Goal: Task Accomplishment & Management: Manage account settings

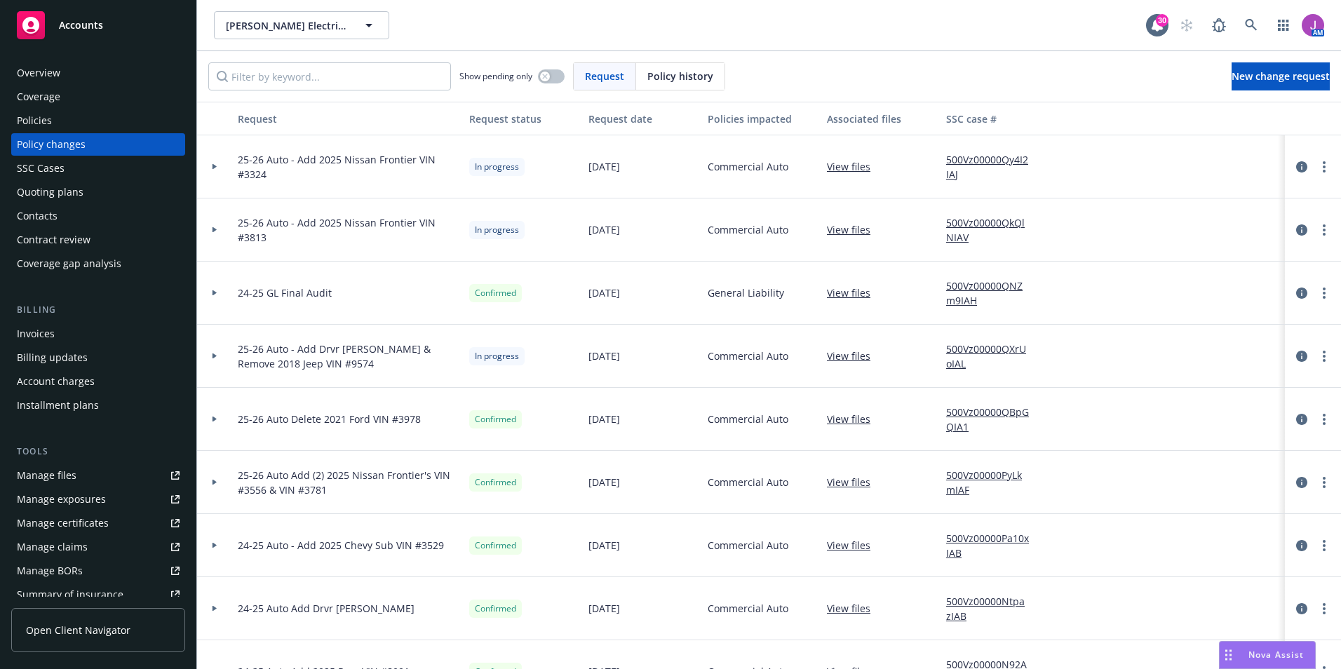
click at [52, 119] on div "Policies" at bounding box center [98, 120] width 163 height 22
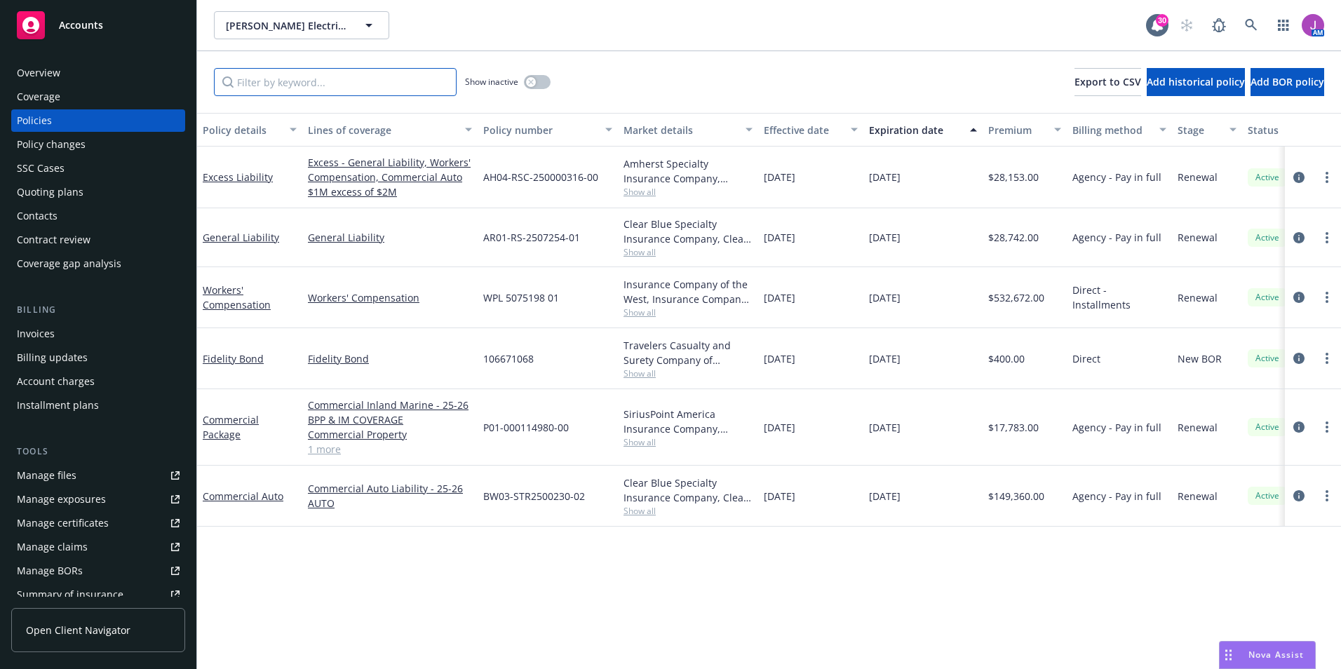
click at [359, 91] on input "Filter by keyword..." at bounding box center [335, 82] width 243 height 28
paste input "BW03-STR-2500230-02"
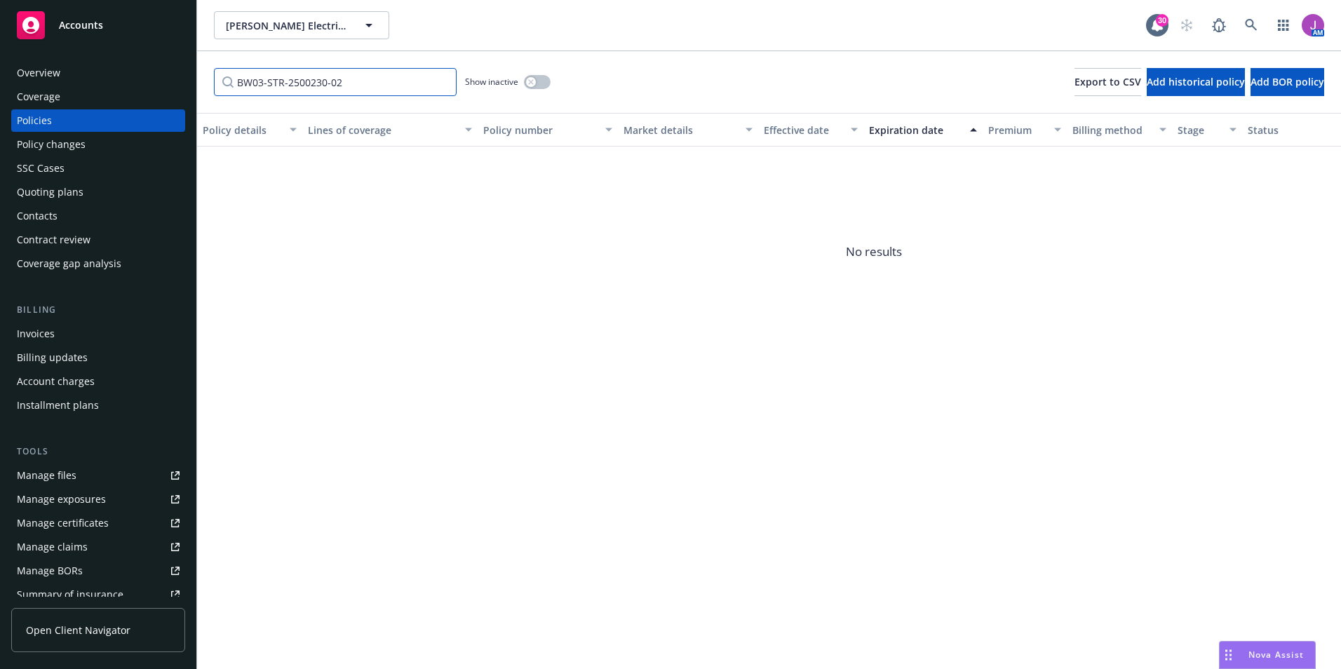
click at [332, 86] on input "BW03-STR-2500230-02" at bounding box center [335, 82] width 243 height 28
click at [270, 84] on input "BW03-STR-2500230 02" at bounding box center [335, 82] width 243 height 28
click at [269, 77] on input "BW03-STR-2500230 02" at bounding box center [335, 82] width 243 height 28
click at [286, 79] on input "BW03 STR-2500230 02" at bounding box center [335, 82] width 243 height 28
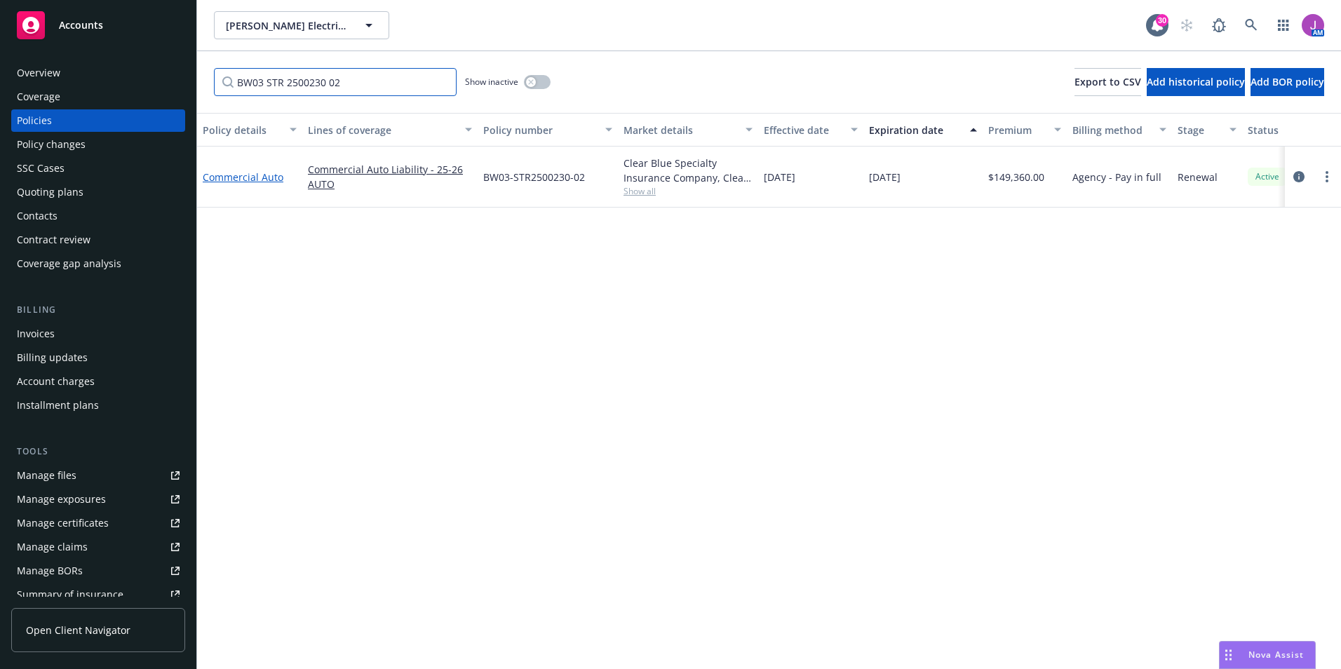
type input "BW03 STR 2500230 02"
click at [234, 176] on link "Commercial Auto" at bounding box center [243, 176] width 81 height 13
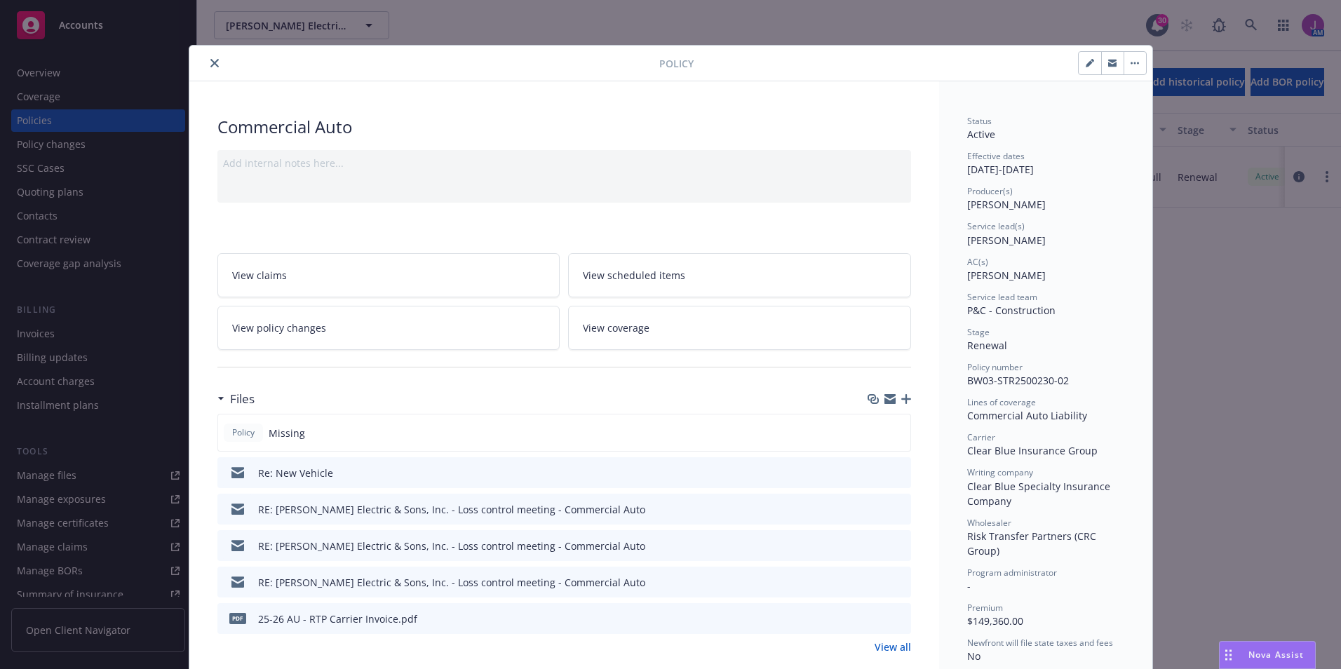
click at [286, 337] on link "View policy changes" at bounding box center [388, 328] width 343 height 44
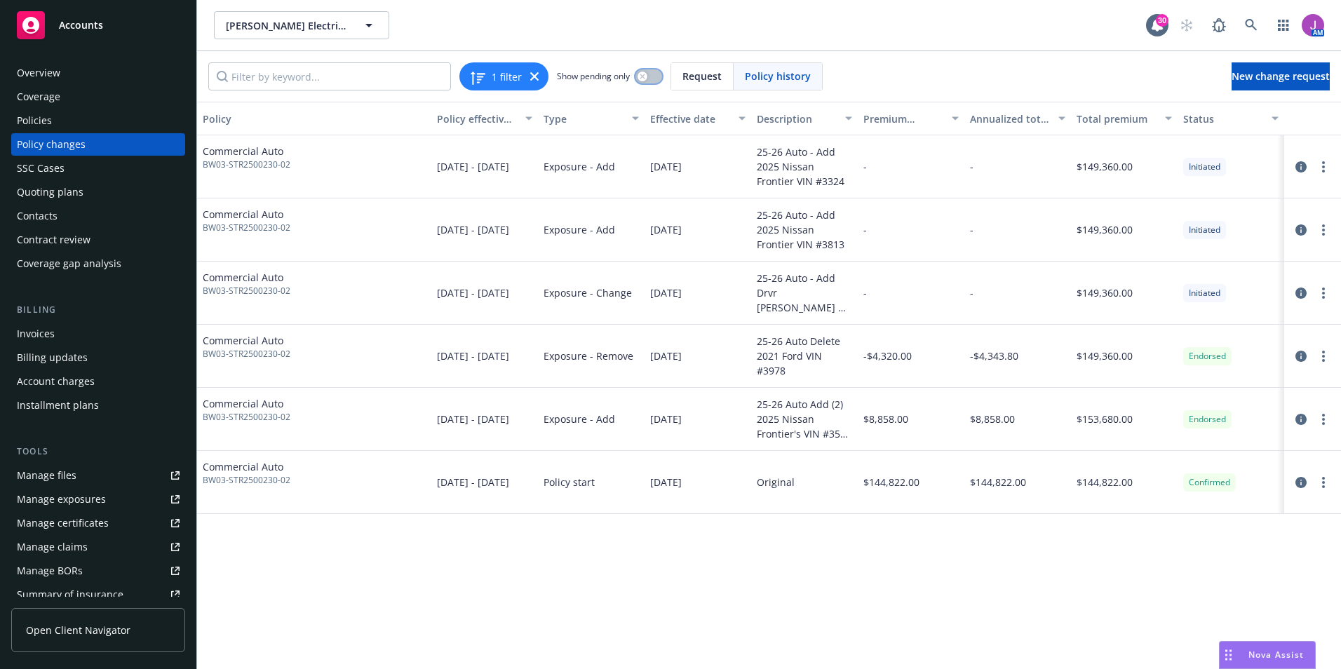
click at [649, 77] on button "button" at bounding box center [649, 76] width 27 height 14
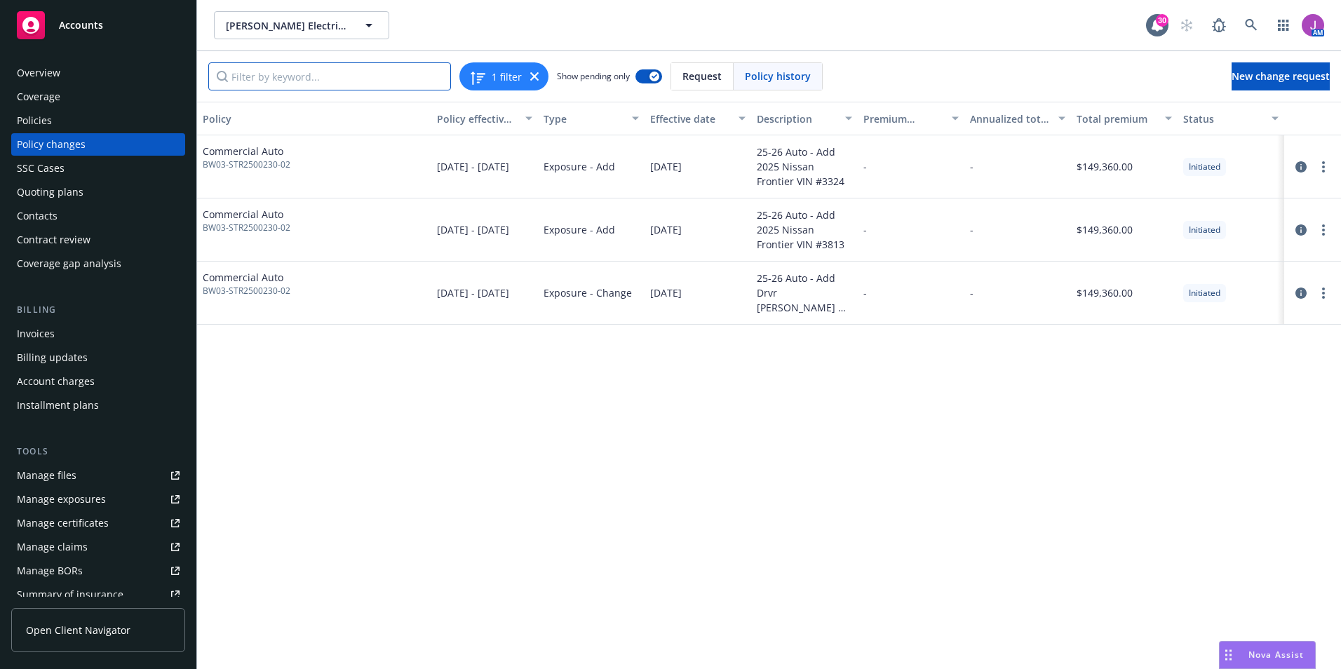
click at [280, 82] on input "Filter by keyword..." at bounding box center [329, 76] width 243 height 28
type input "9574"
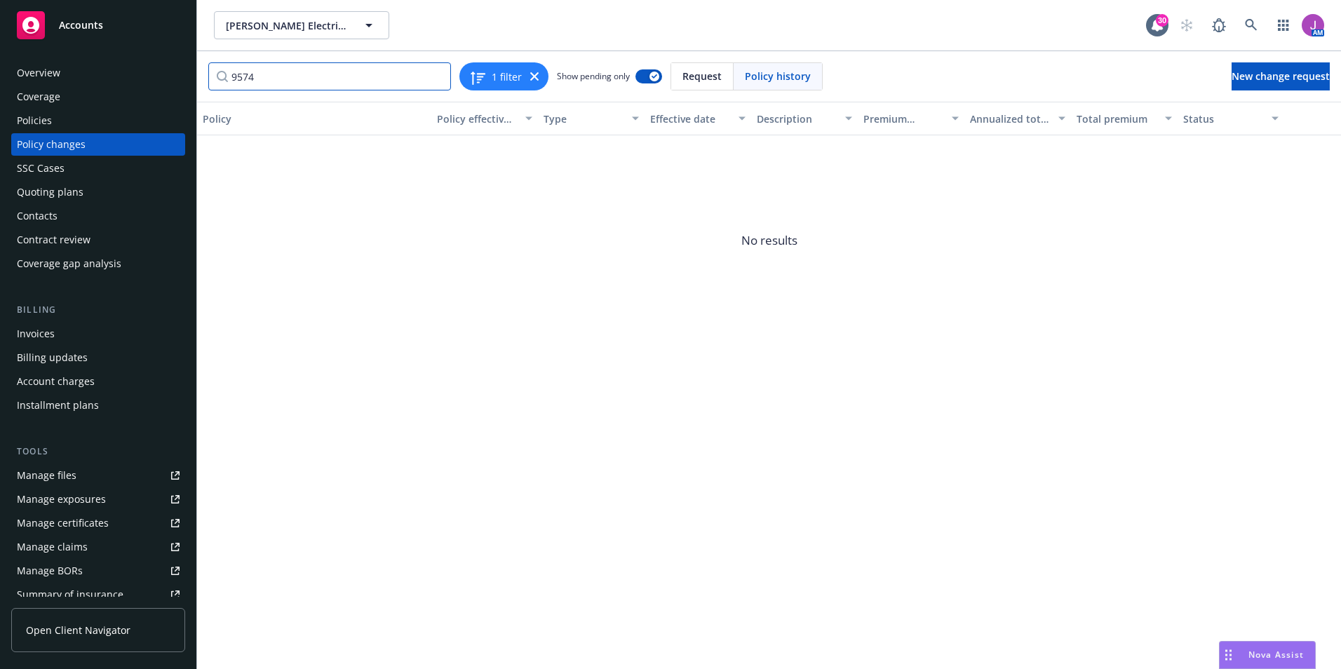
drag, startPoint x: 293, startPoint y: 79, endPoint x: 141, endPoint y: 75, distance: 151.6
click at [141, 75] on div "Accounts Overview Coverage Policies Policy changes SSC Cases Quoting plans Cont…" at bounding box center [670, 334] width 1341 height 669
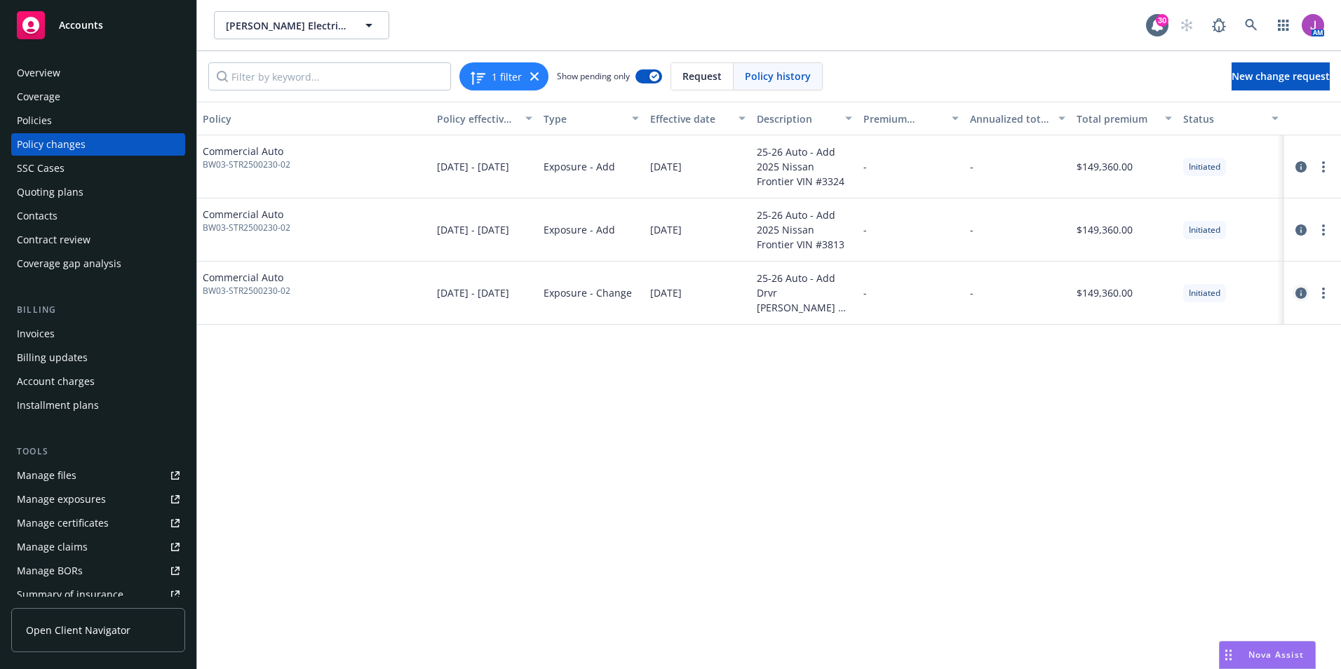
click at [1300, 290] on icon "circleInformation" at bounding box center [1301, 293] width 11 height 11
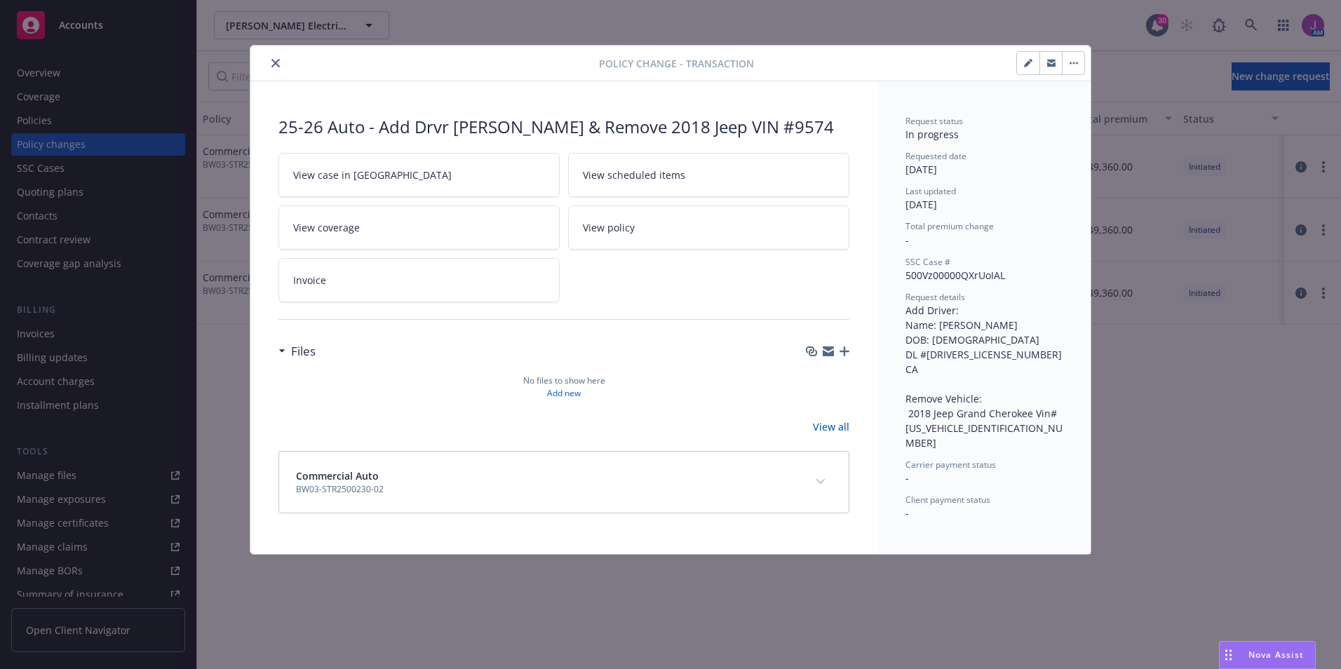
click at [270, 64] on button "close" at bounding box center [275, 63] width 17 height 17
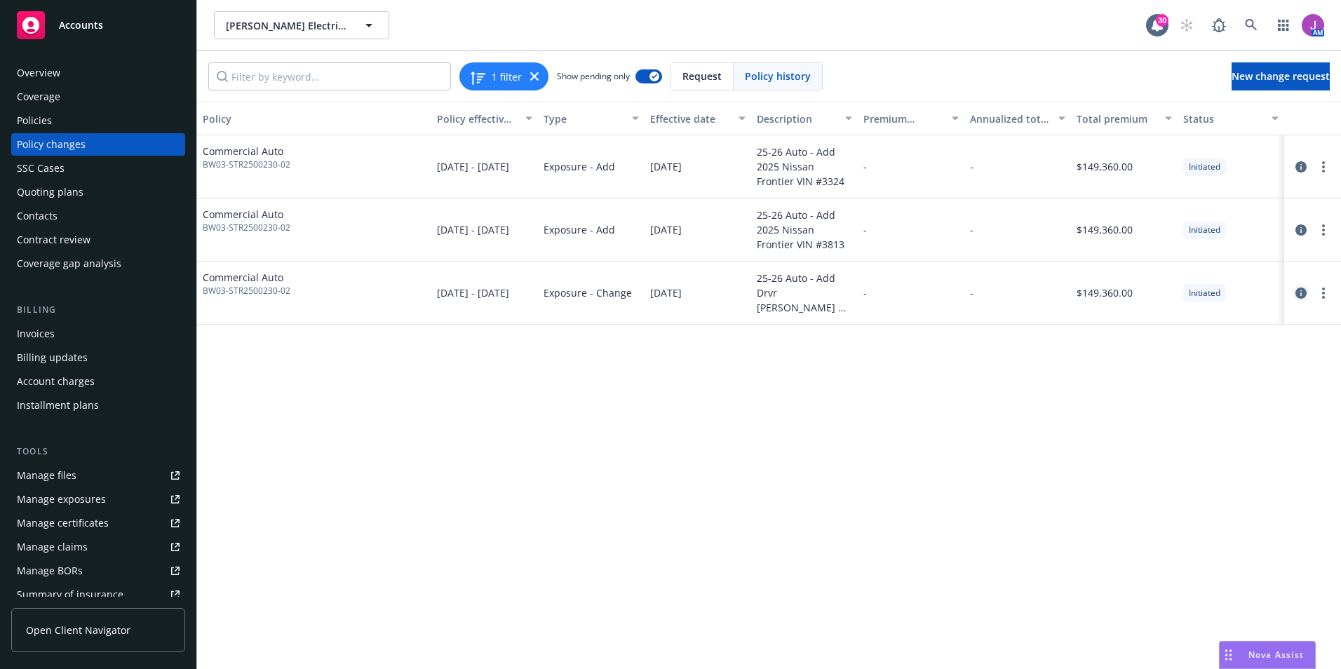
click at [1303, 297] on icon "circleInformation" at bounding box center [1301, 293] width 11 height 11
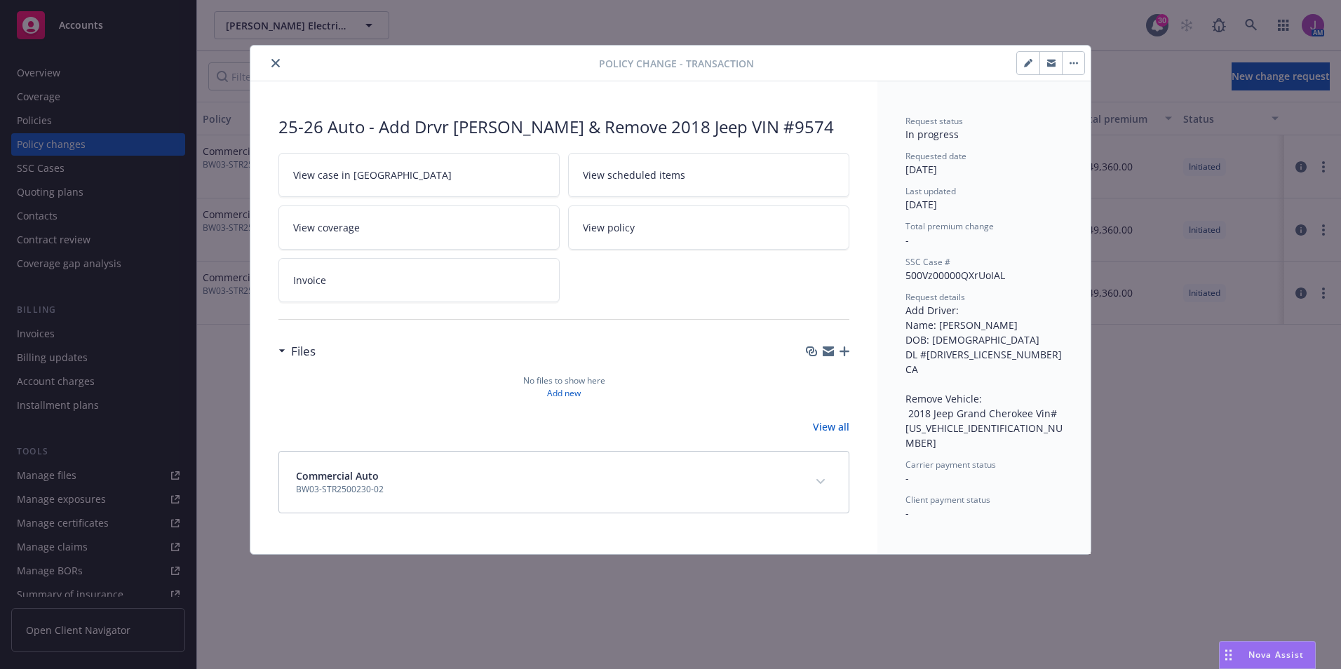
drag, startPoint x: 1298, startPoint y: 381, endPoint x: 1313, endPoint y: 315, distance: 67.6
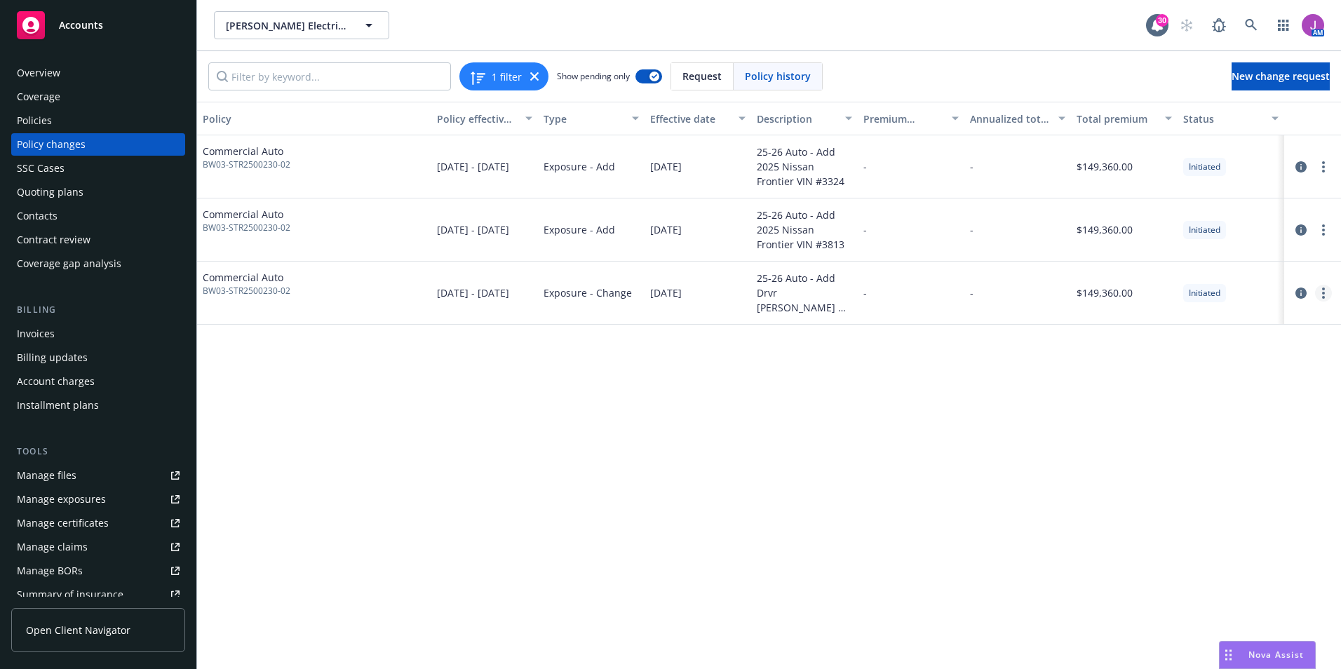
click at [1324, 296] on circle "more" at bounding box center [1323, 297] width 3 height 3
click at [1168, 349] on link "Resume workflow" at bounding box center [1211, 350] width 241 height 28
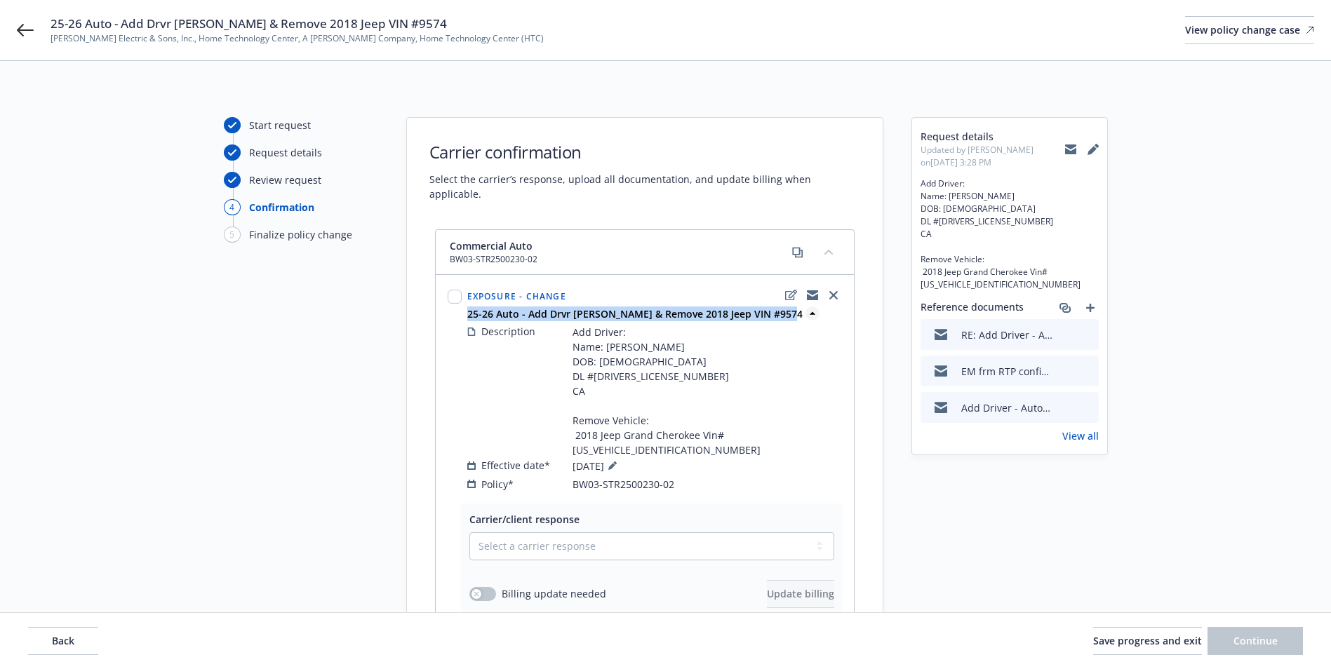
drag, startPoint x: 466, startPoint y: 297, endPoint x: 777, endPoint y: 300, distance: 310.8
click at [777, 307] on div "25-26 Auto - Add Drvr [PERSON_NAME] & Remove 2018 Jeep VIN #9574" at bounding box center [654, 314] width 380 height 15
copy strong "25-26 Auto - Add Drvr [PERSON_NAME] & Remove 2018 Jeep VIN #9574"
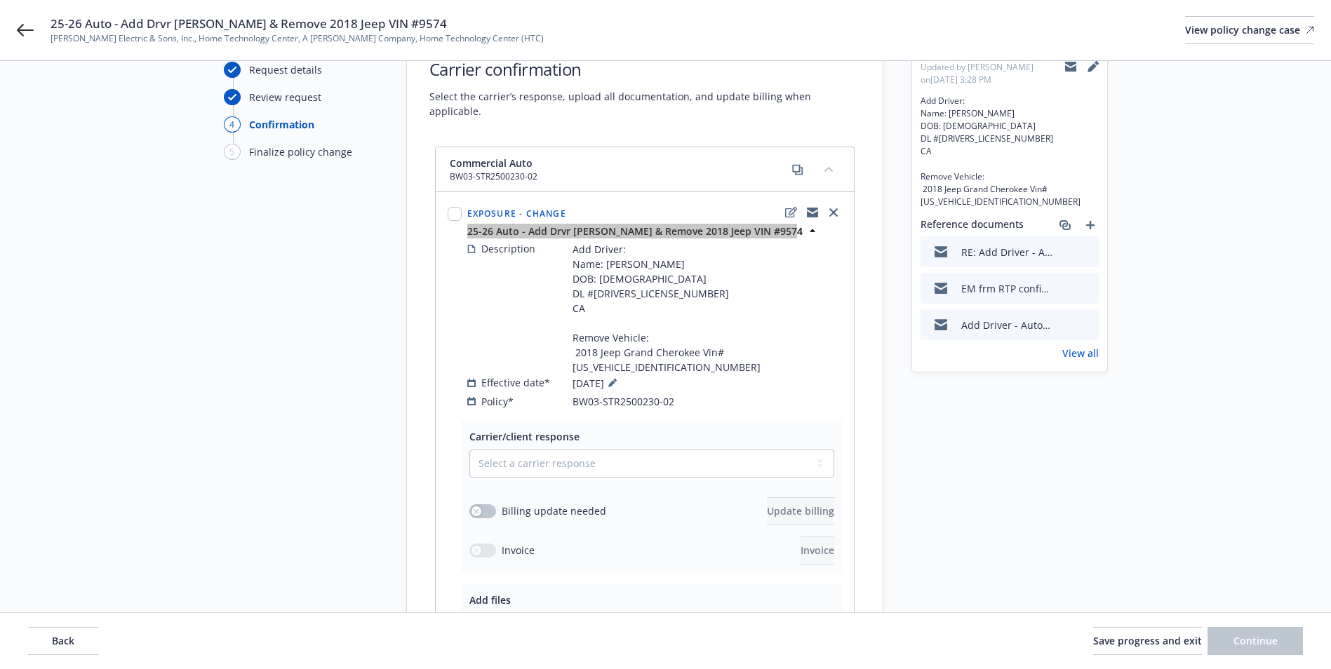
scroll to position [210, 0]
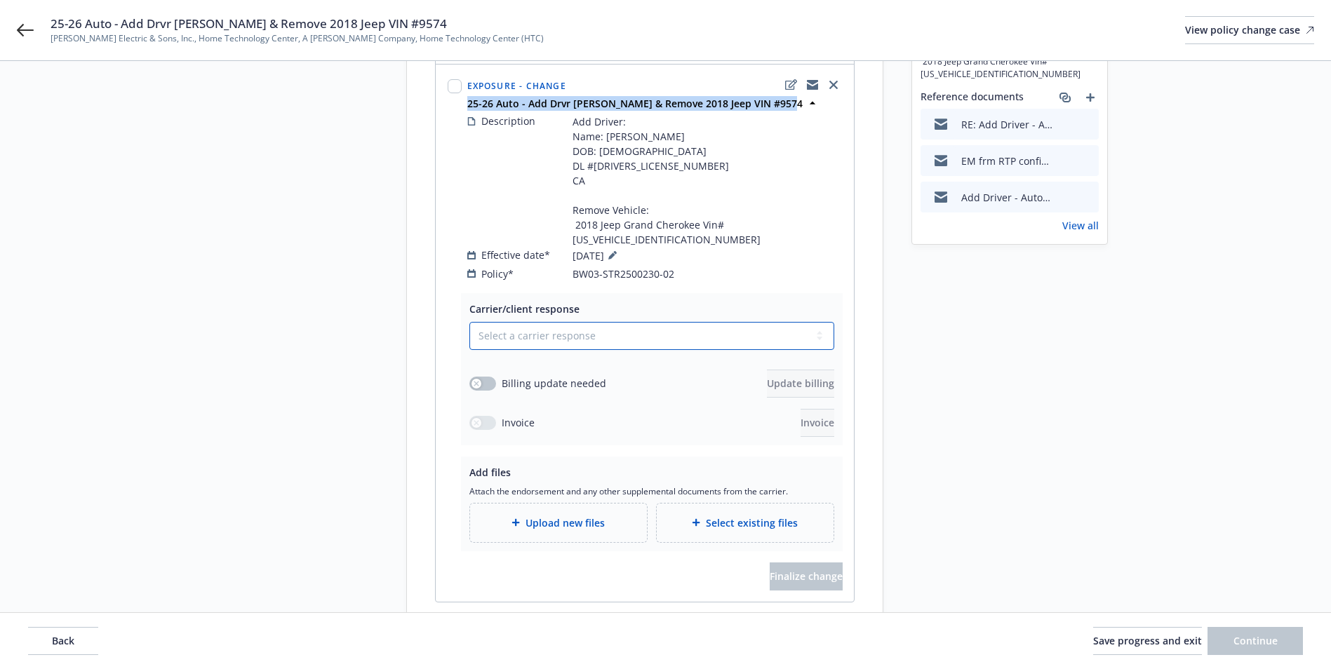
click at [505, 322] on select "Select a carrier response Accepted Accepted with revision No endorsement needed…" at bounding box center [651, 336] width 365 height 28
select select "ACCEPTED"
click at [469, 322] on select "Select a carrier response Accepted Accepted with revision No endorsement needed…" at bounding box center [651, 336] width 365 height 28
click at [533, 516] on span "Upload new files" at bounding box center [564, 523] width 79 height 15
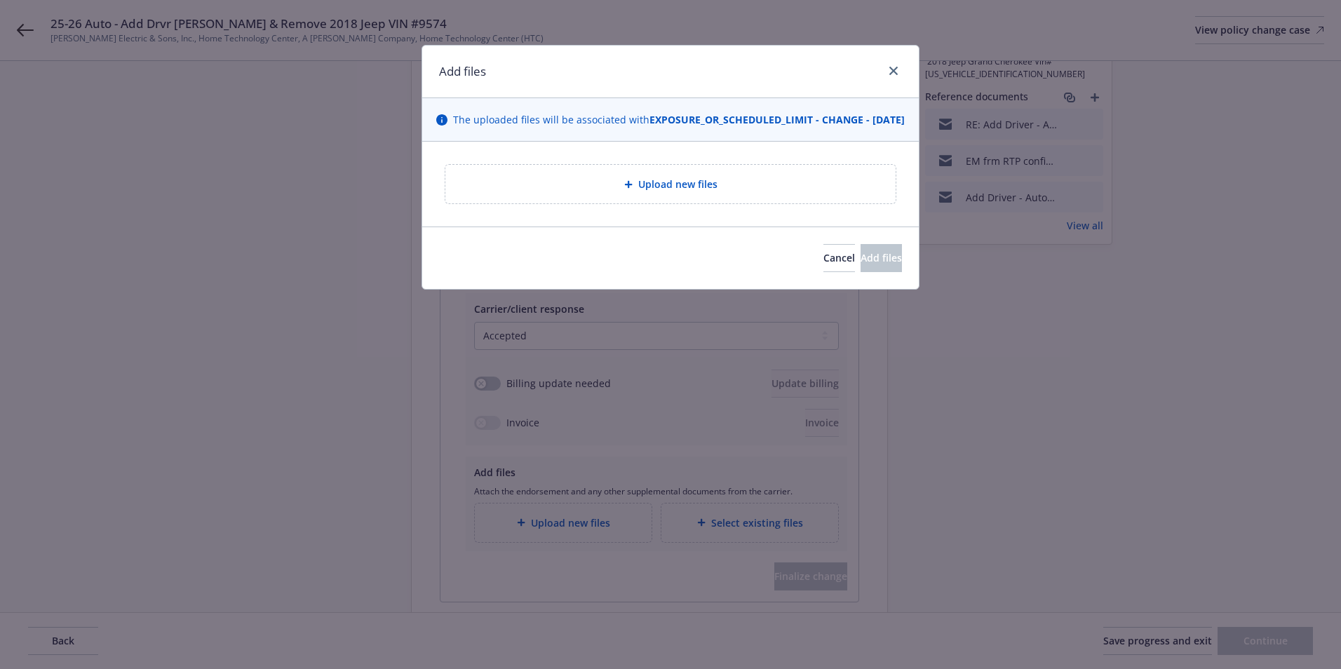
click at [643, 192] on span "Upload new files" at bounding box center [677, 184] width 79 height 15
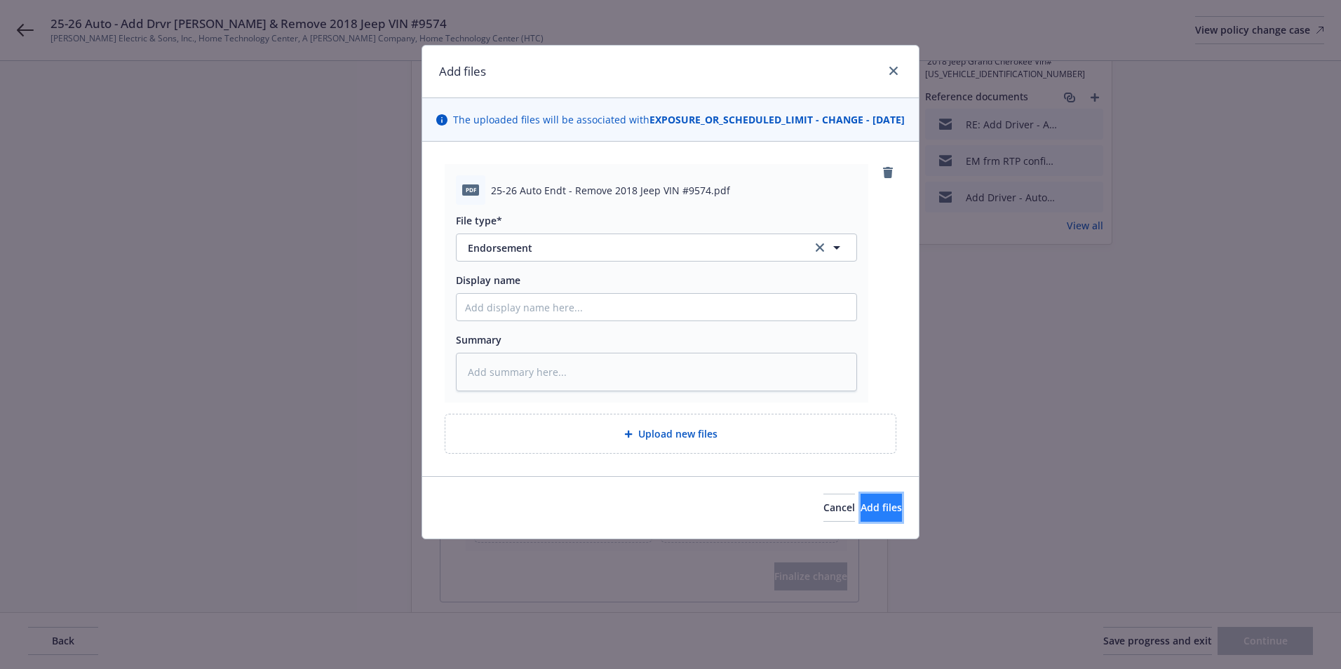
click at [864, 514] on span "Add files" at bounding box center [881, 507] width 41 height 13
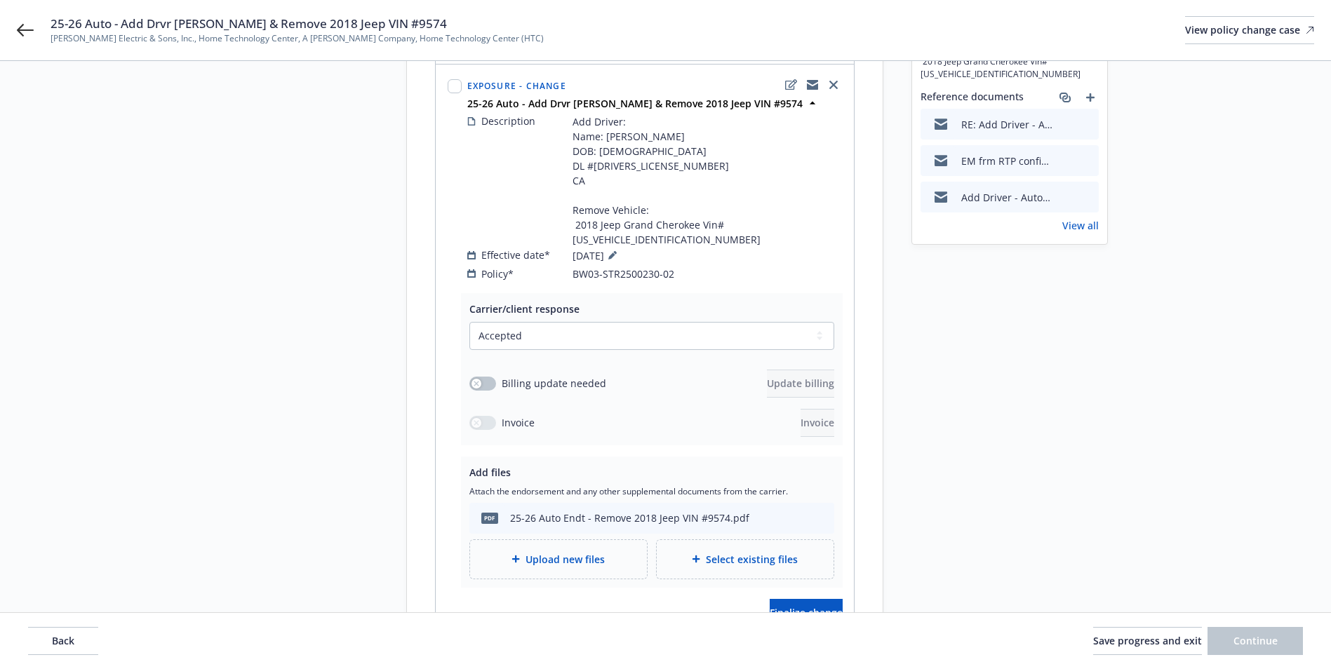
click at [557, 552] on span "Upload new files" at bounding box center [564, 559] width 79 height 15
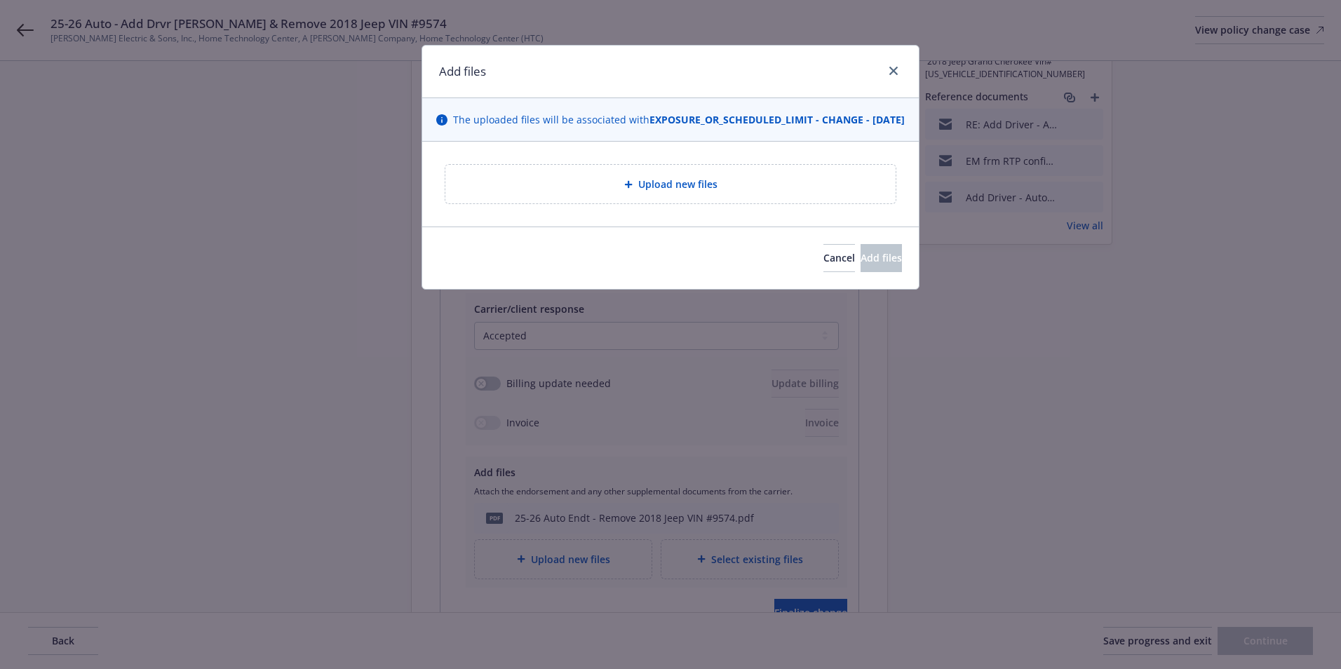
click at [622, 192] on div "Upload new files" at bounding box center [671, 184] width 428 height 16
type textarea "x"
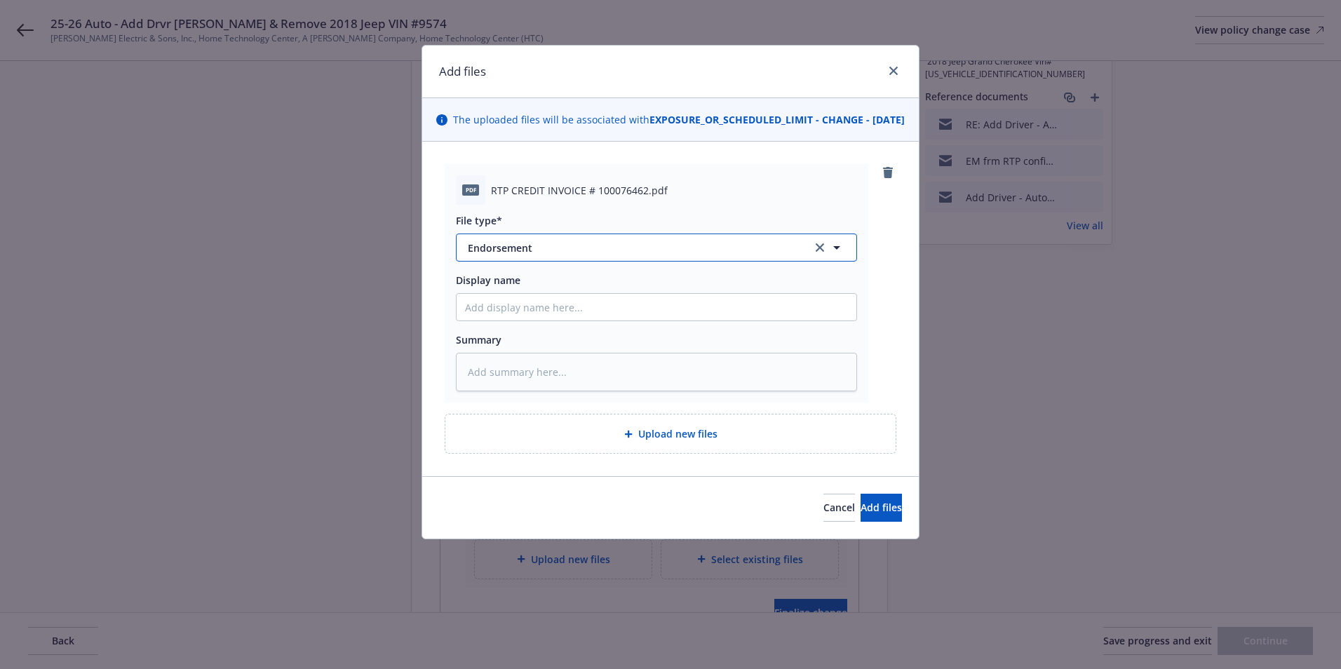
click at [544, 262] on button "Endorsement" at bounding box center [656, 248] width 401 height 28
type input "U"
type input "INVO"
click at [486, 342] on div "Invoice - Third Party" at bounding box center [657, 323] width 400 height 37
click at [861, 522] on button "Add files" at bounding box center [881, 508] width 41 height 28
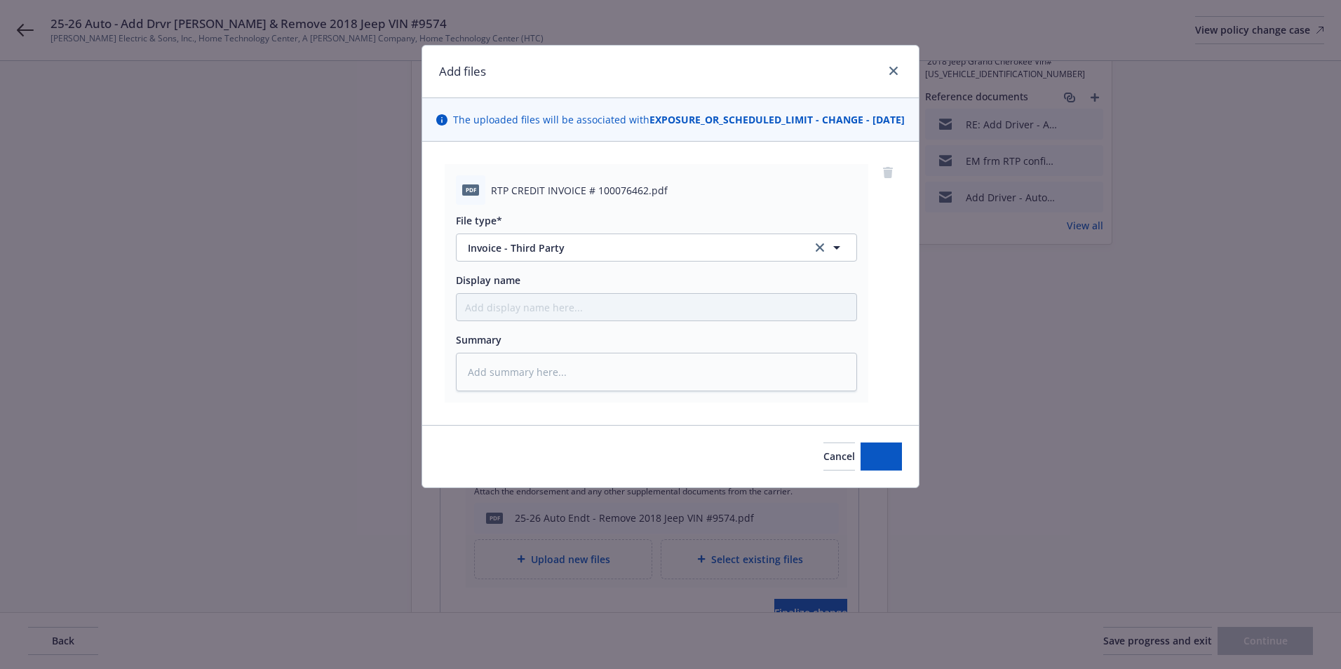
type textarea "x"
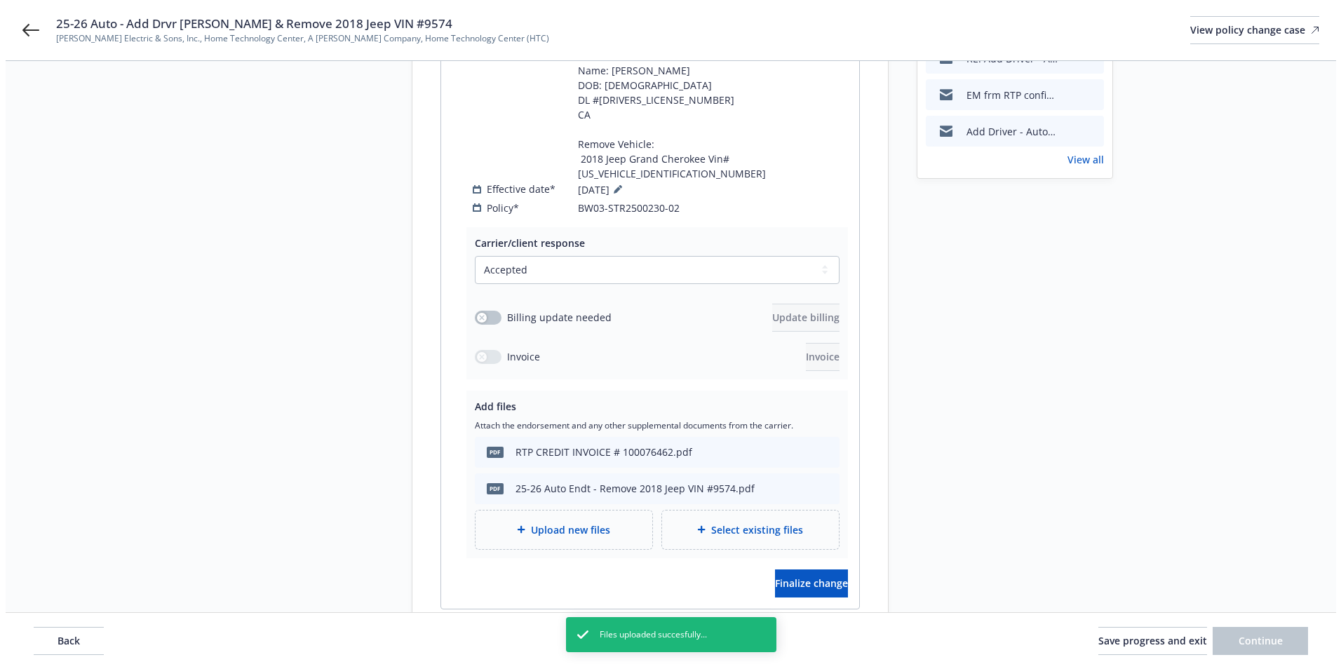
scroll to position [335, 0]
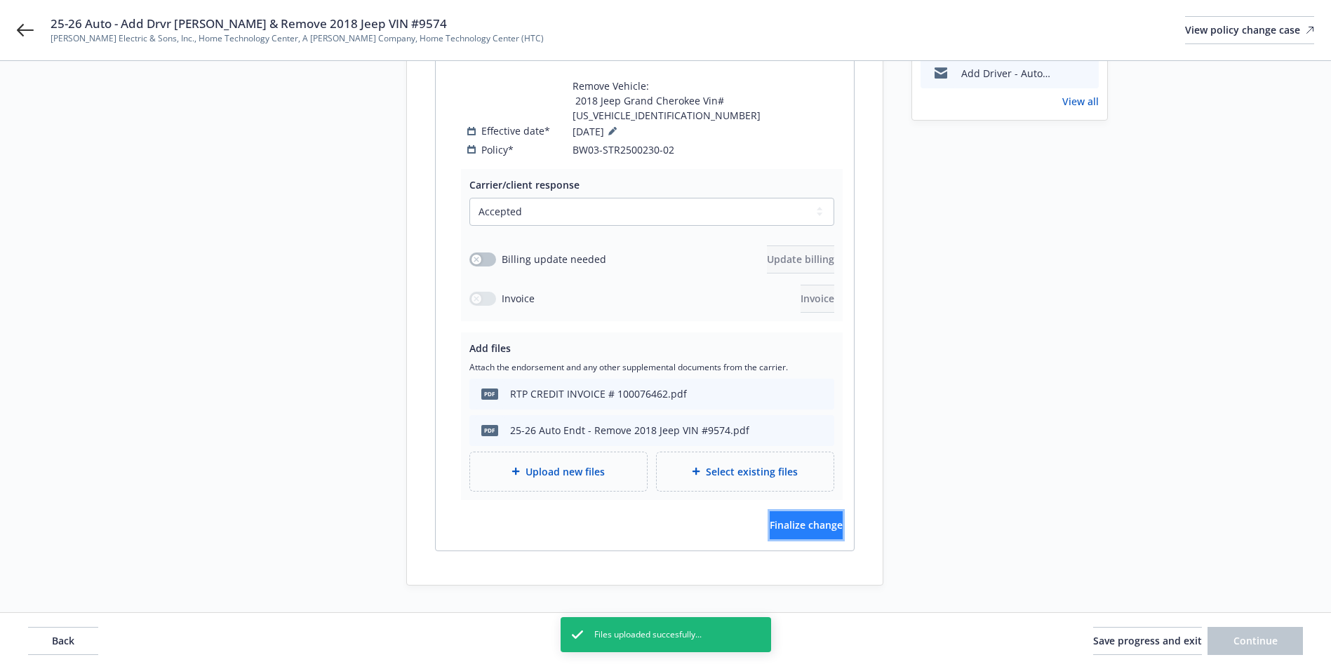
click at [782, 518] on span "Finalize change" at bounding box center [806, 524] width 73 height 13
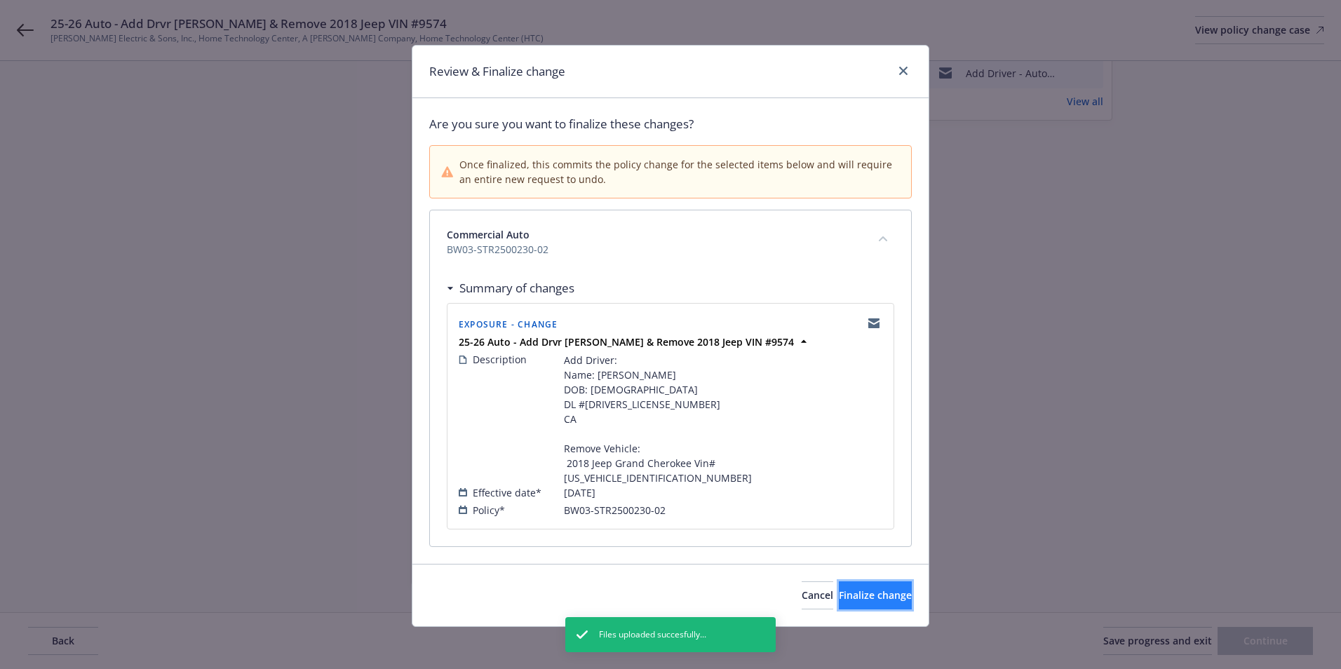
click at [873, 589] on span "Finalize change" at bounding box center [875, 595] width 73 height 13
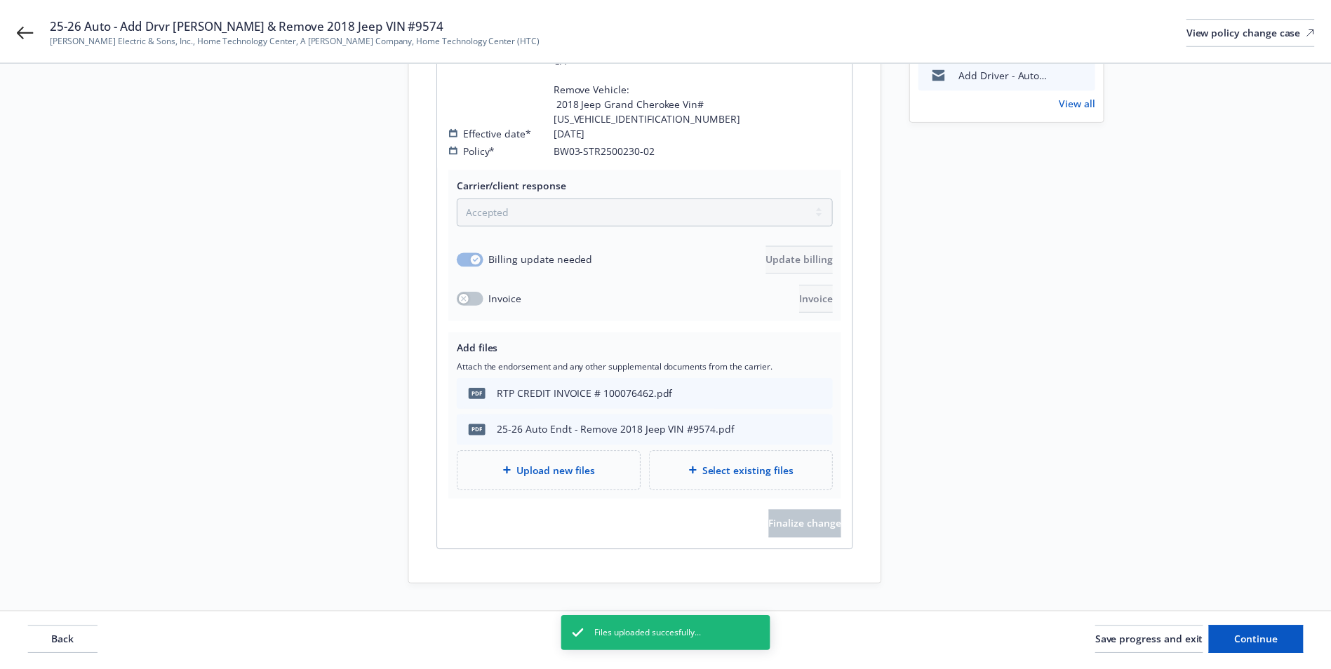
scroll to position [334, 0]
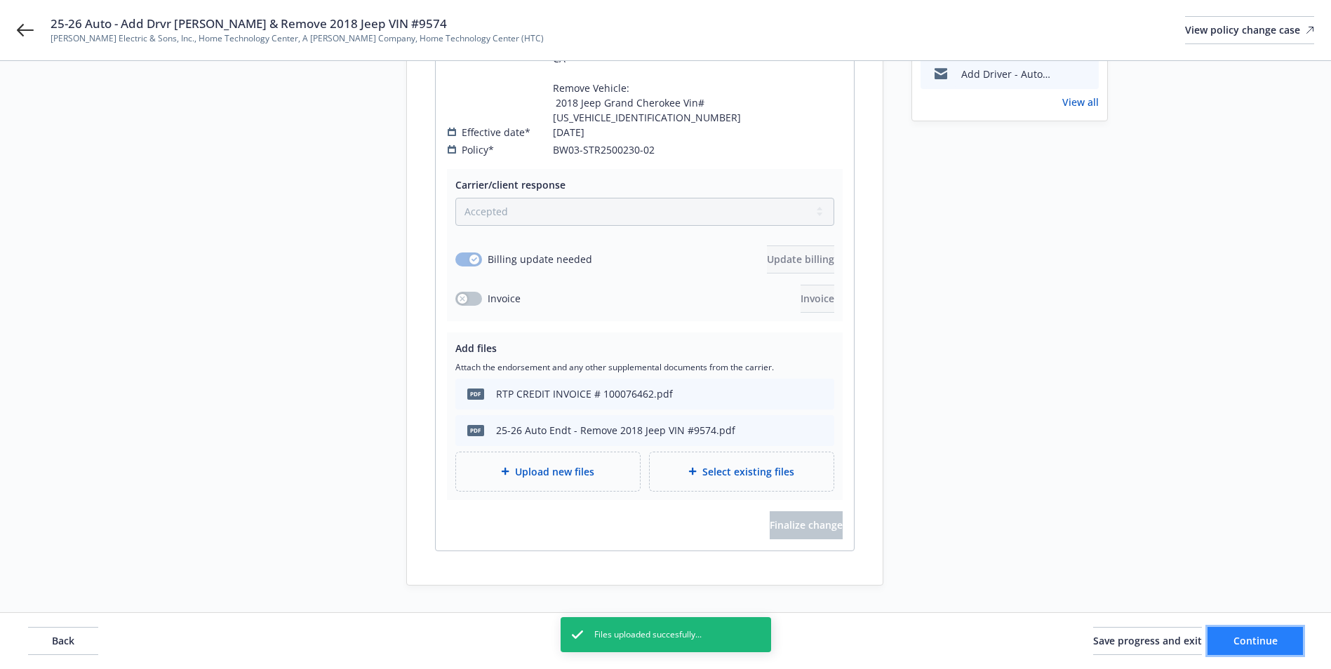
click at [1278, 655] on button "Continue" at bounding box center [1254, 641] width 95 height 28
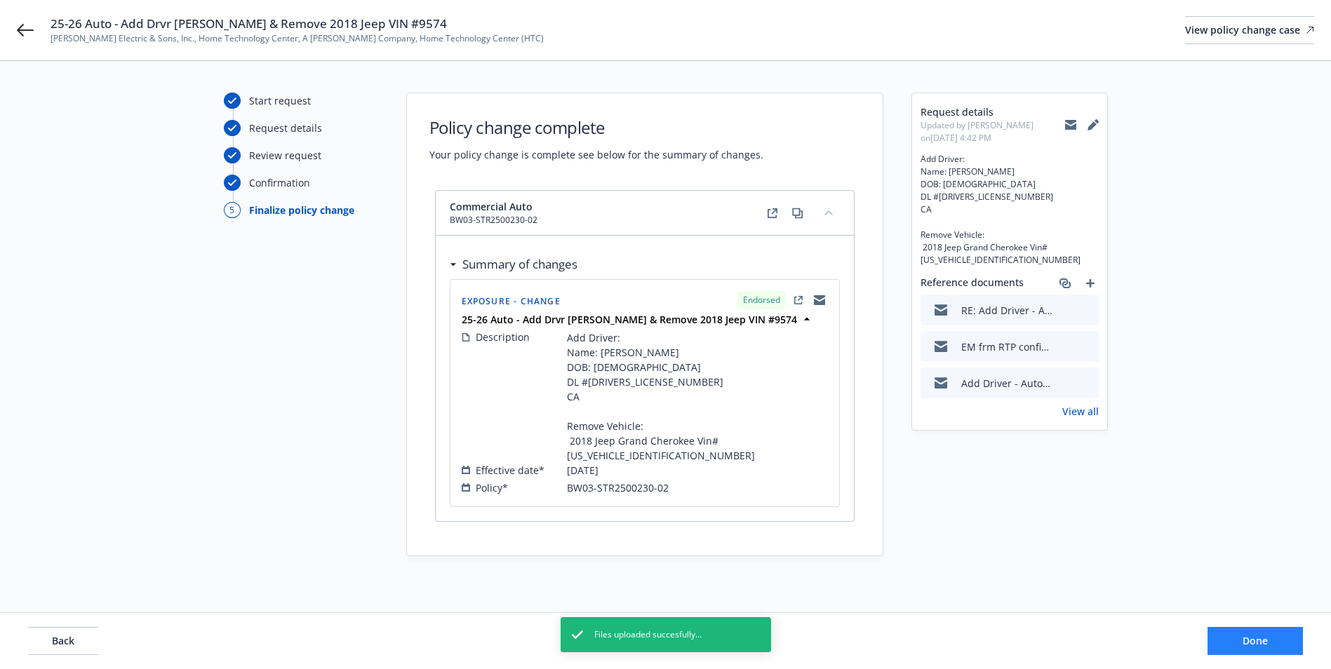
scroll to position [10, 0]
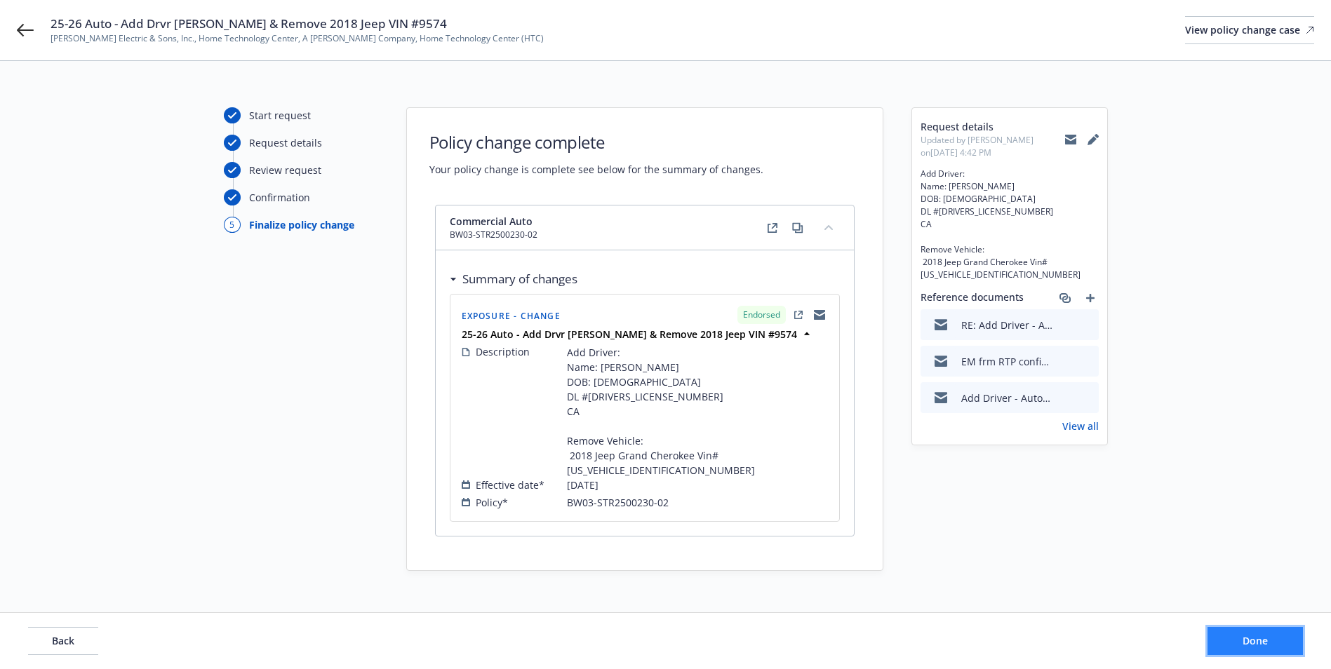
click at [1261, 645] on span "Done" at bounding box center [1255, 640] width 25 height 13
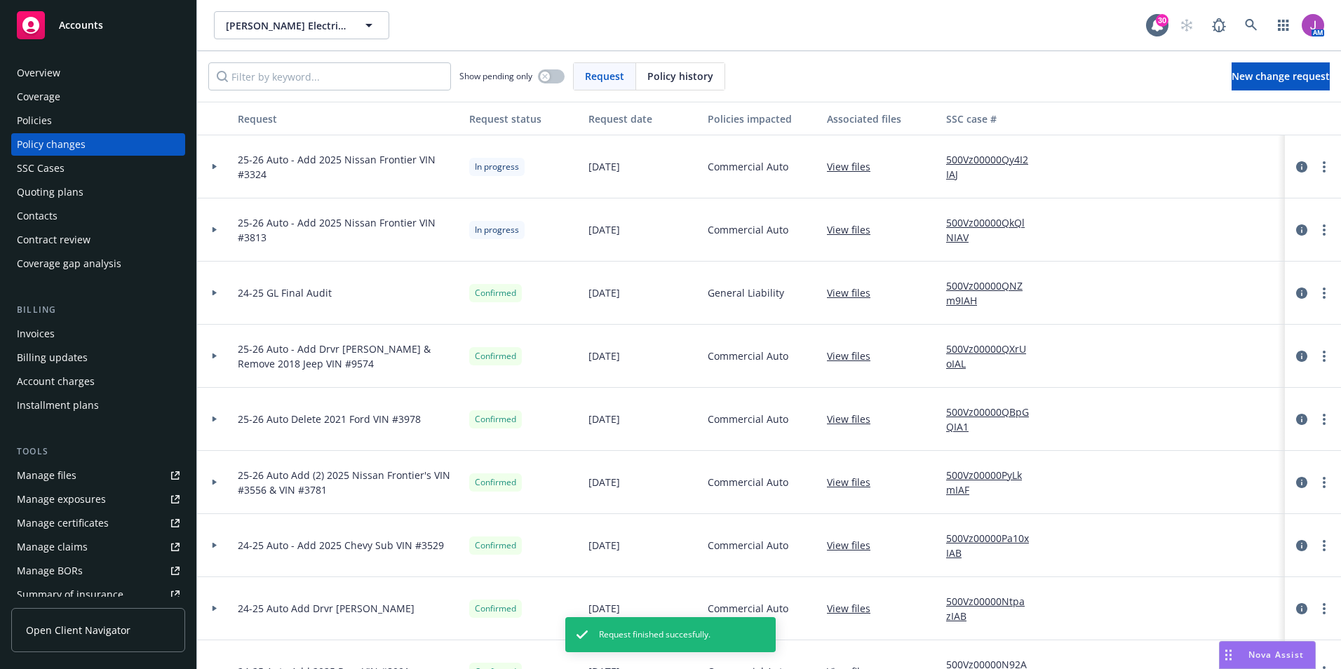
click at [540, 72] on div "Show pending only" at bounding box center [512, 76] width 105 height 28
click at [550, 74] on div "button" at bounding box center [545, 77] width 10 height 10
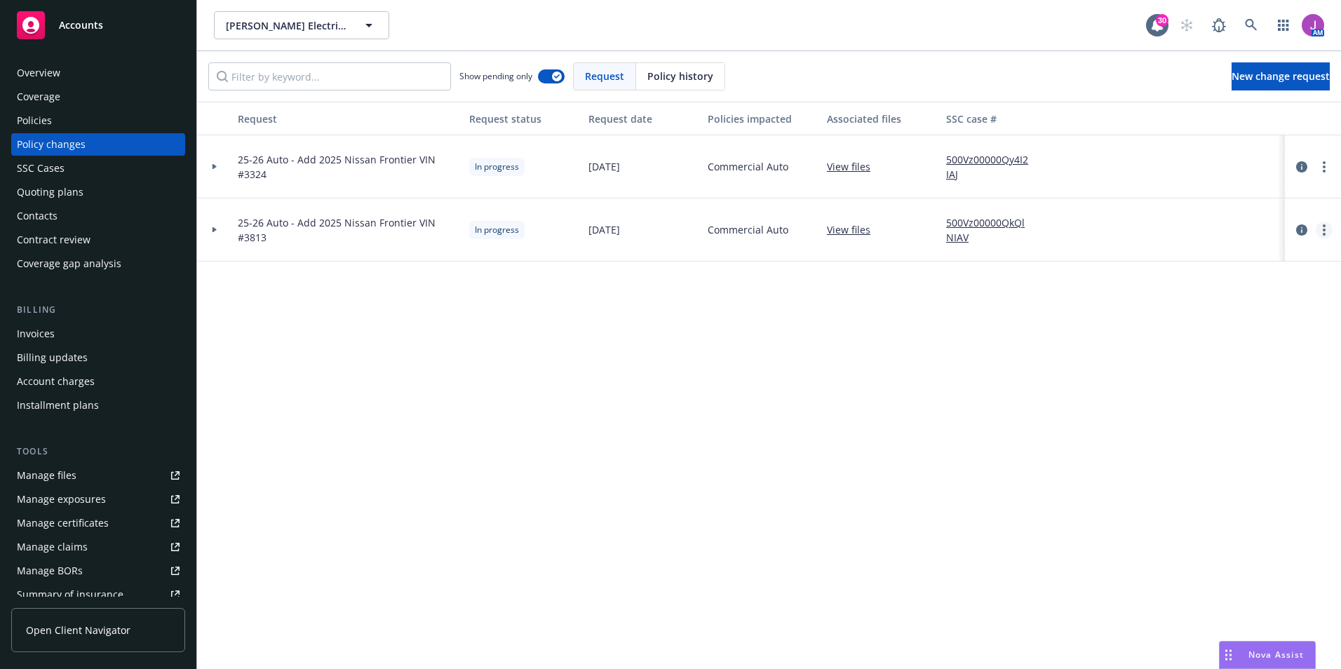
click at [1325, 232] on icon "more" at bounding box center [1324, 230] width 3 height 11
click at [1159, 345] on link "Resume workflow" at bounding box center [1212, 343] width 241 height 28
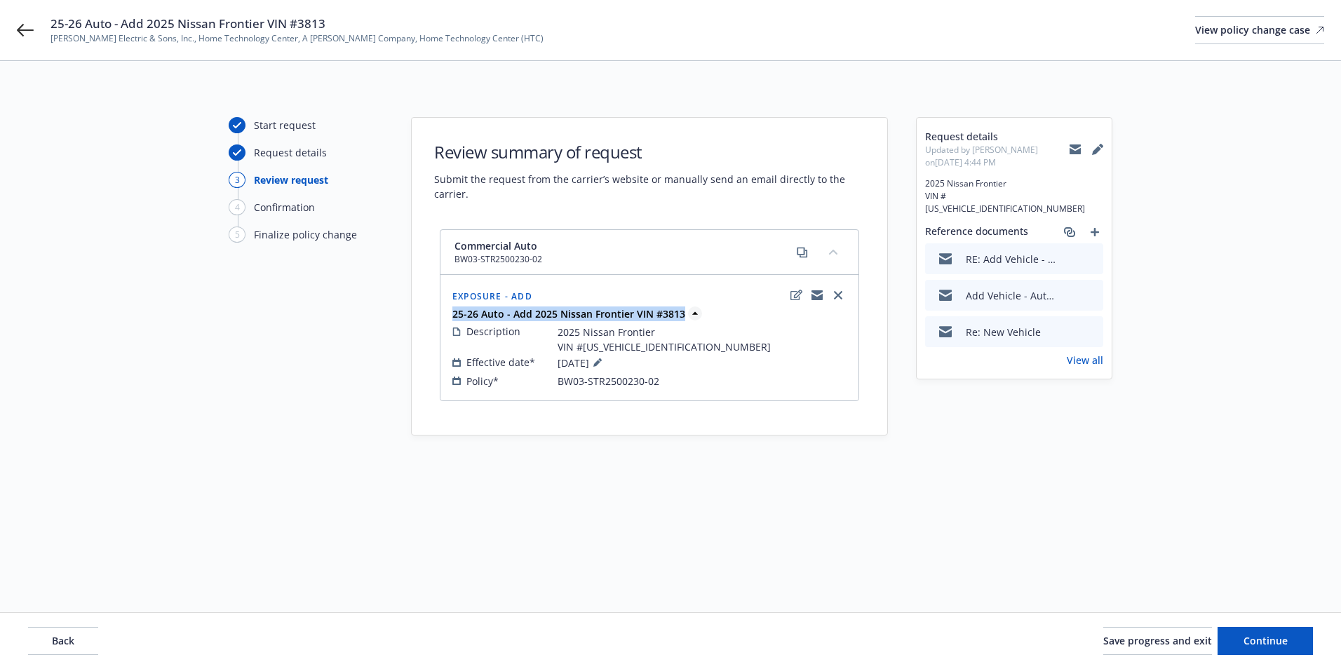
drag, startPoint x: 448, startPoint y: 312, endPoint x: 681, endPoint y: 315, distance: 233.0
click at [681, 315] on div "Exposure - Add 25-26 Auto - Add 2025 Nissan Frontier VIN #3813 Description 2025…" at bounding box center [649, 338] width 417 height 124
copy strong "25-26 Auto - Add 2025 Nissan Frontier VIN #3813"
click at [1274, 643] on span "Continue" at bounding box center [1266, 640] width 44 height 13
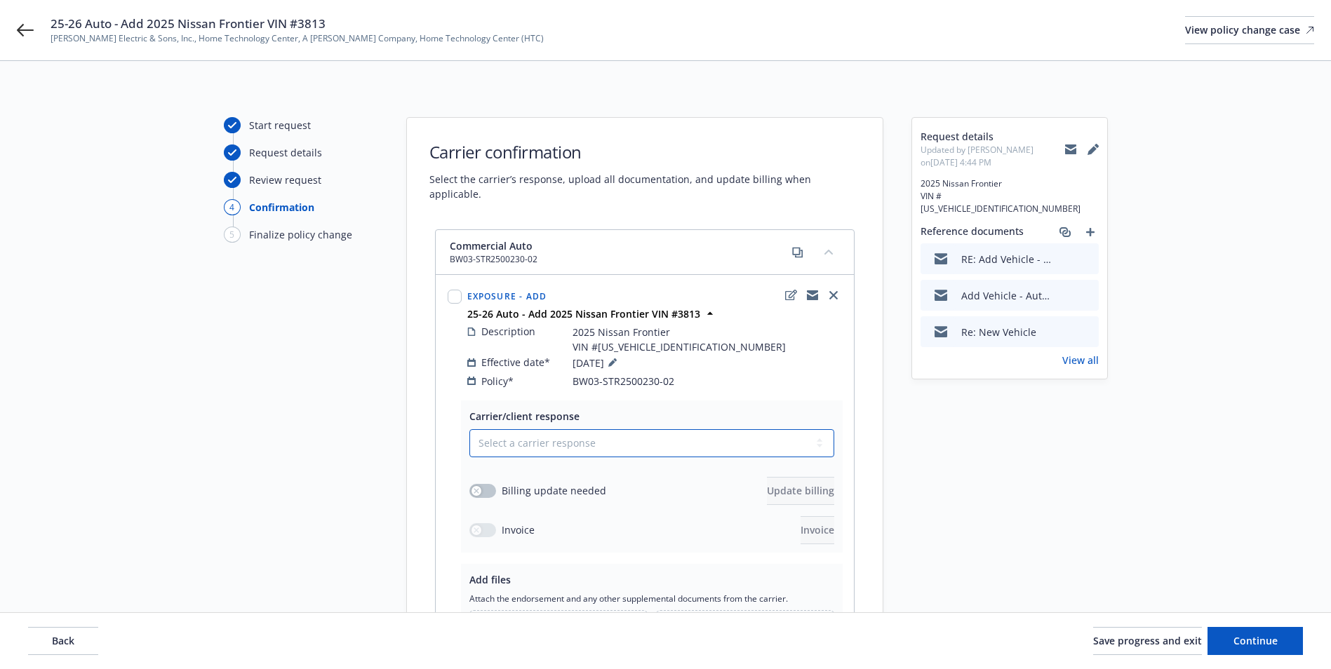
click at [543, 429] on select "Select a carrier response Accepted Accepted with revision No endorsement needed…" at bounding box center [651, 443] width 365 height 28
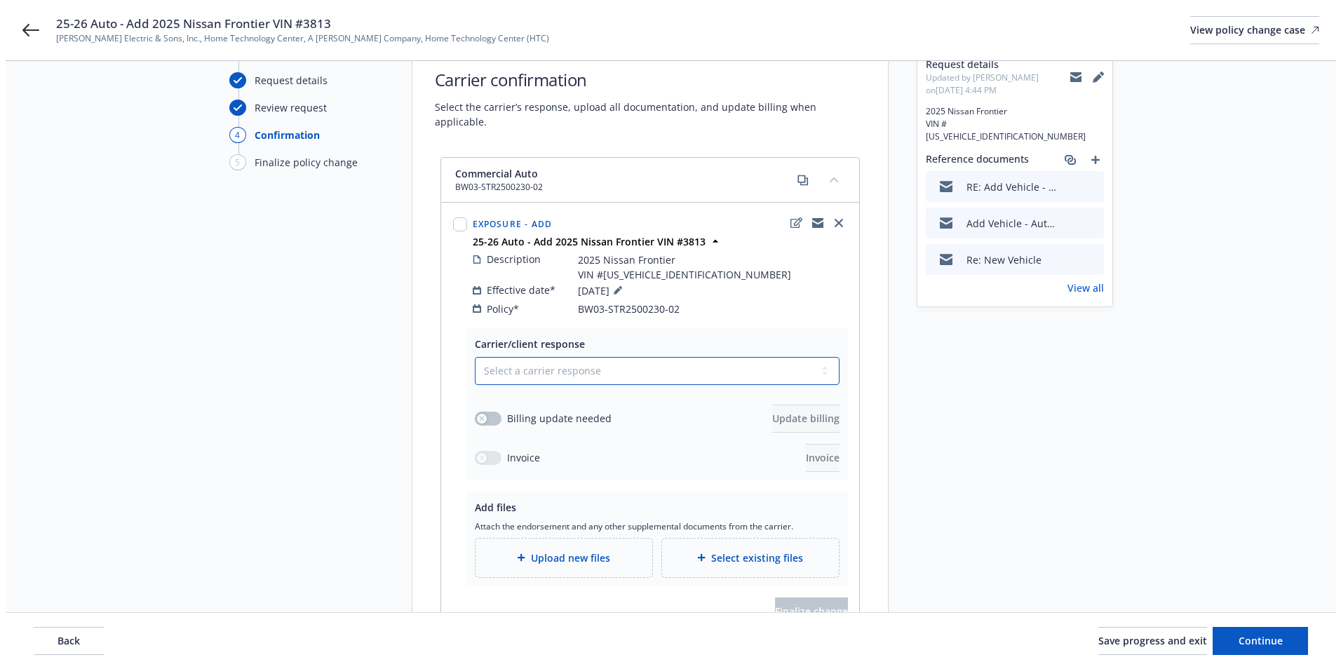
scroll to position [140, 0]
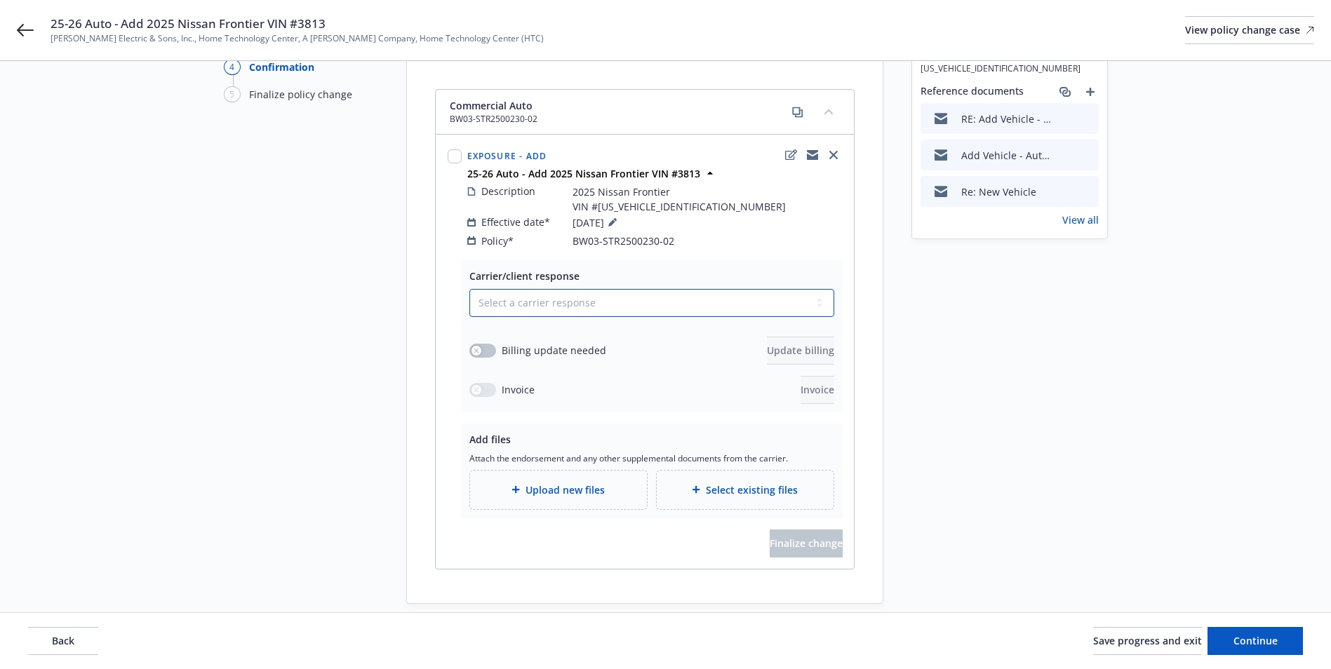
click at [508, 289] on select "Select a carrier response Accepted Accepted with revision No endorsement needed…" at bounding box center [651, 303] width 365 height 28
select select "ACCEPTED"
click at [469, 289] on select "Select a carrier response Accepted Accepted with revision No endorsement needed…" at bounding box center [651, 303] width 365 height 28
click at [570, 483] on span "Upload new files" at bounding box center [564, 490] width 79 height 15
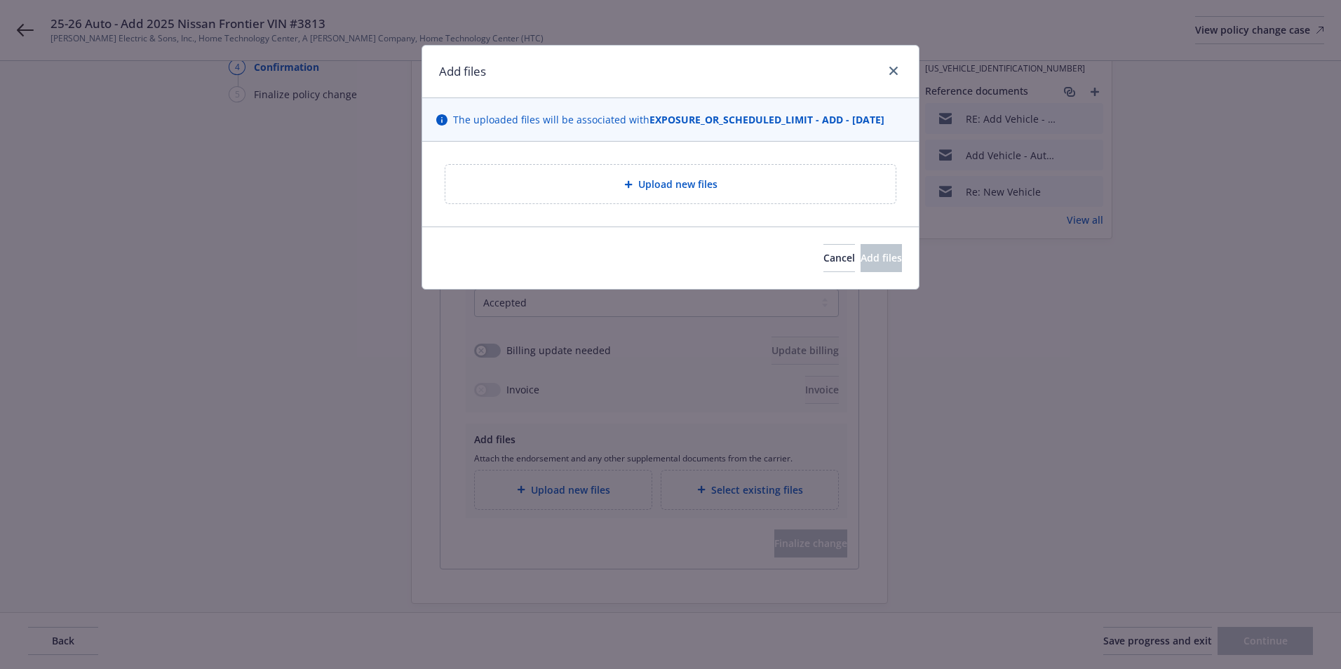
click at [636, 192] on div "Upload new files" at bounding box center [671, 184] width 428 height 16
type textarea "x"
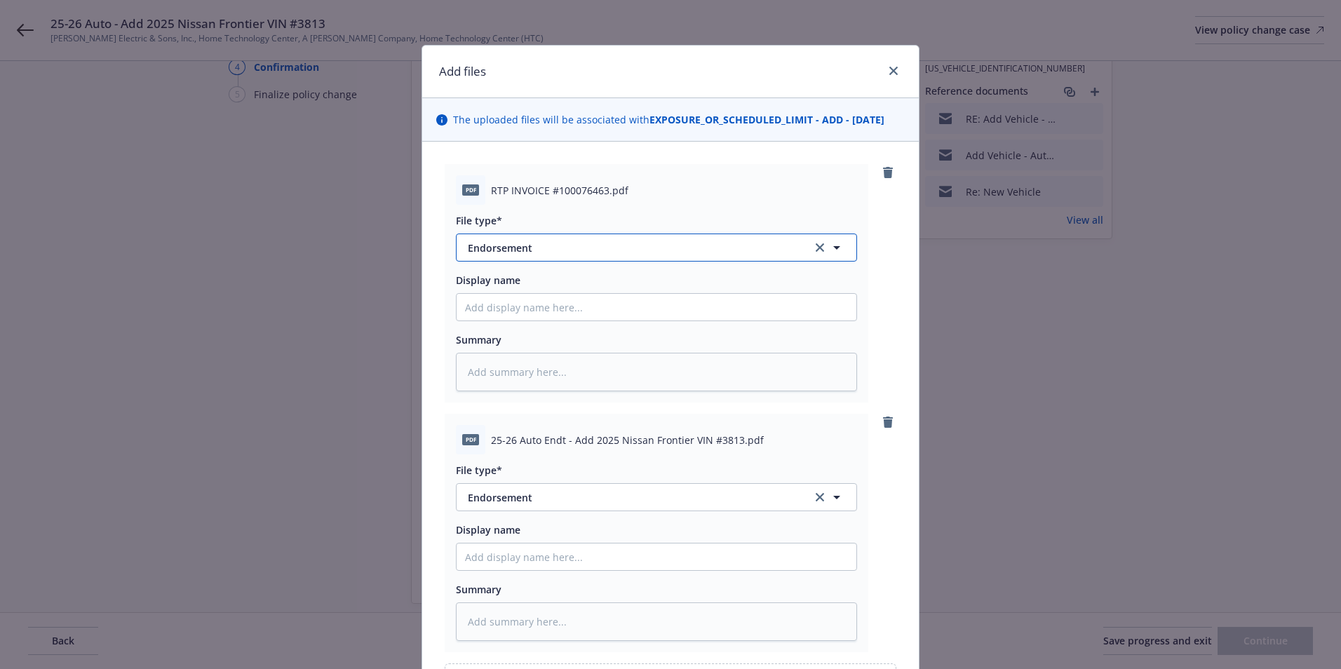
click at [504, 258] on button "Endorsement" at bounding box center [656, 248] width 401 height 28
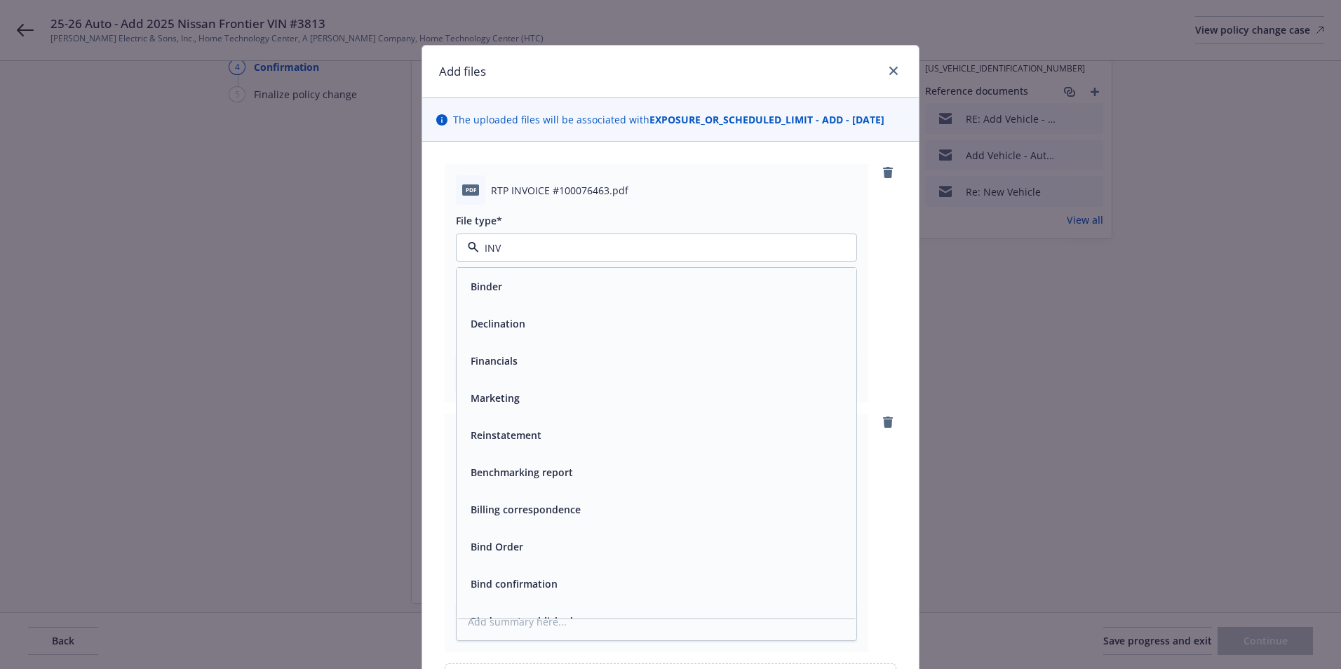
type input "INVO"
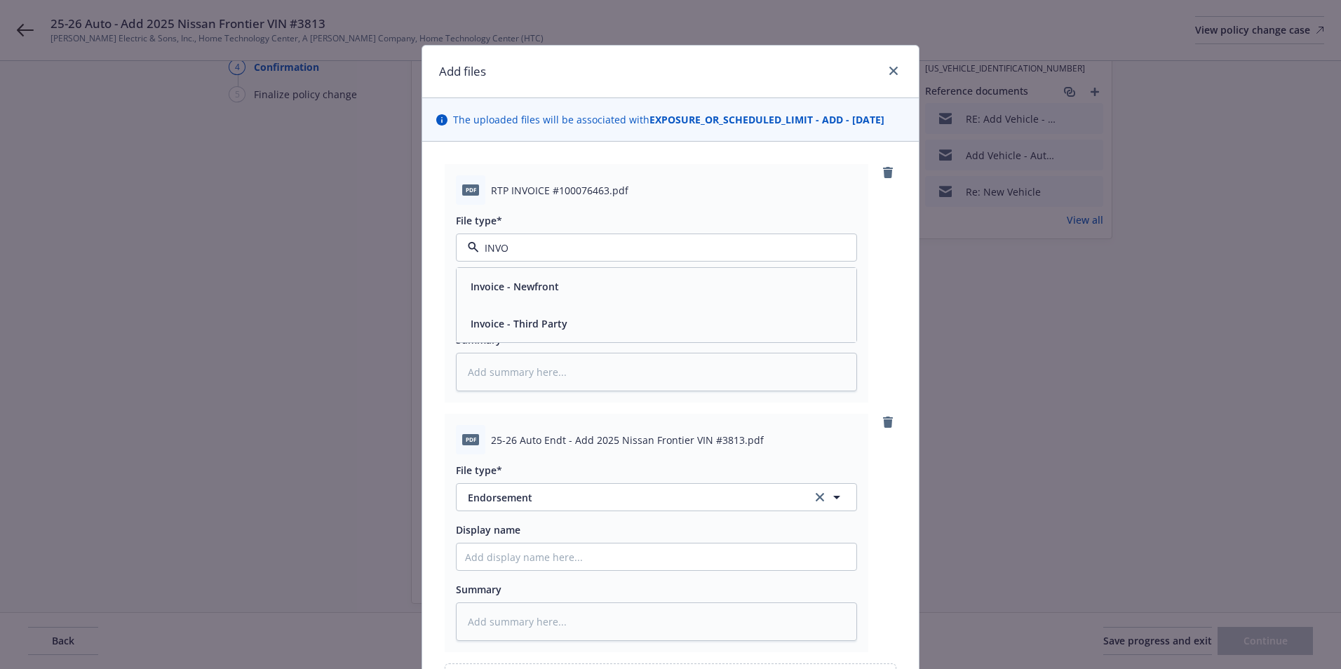
click at [512, 326] on span "Invoice - Third Party" at bounding box center [519, 323] width 97 height 15
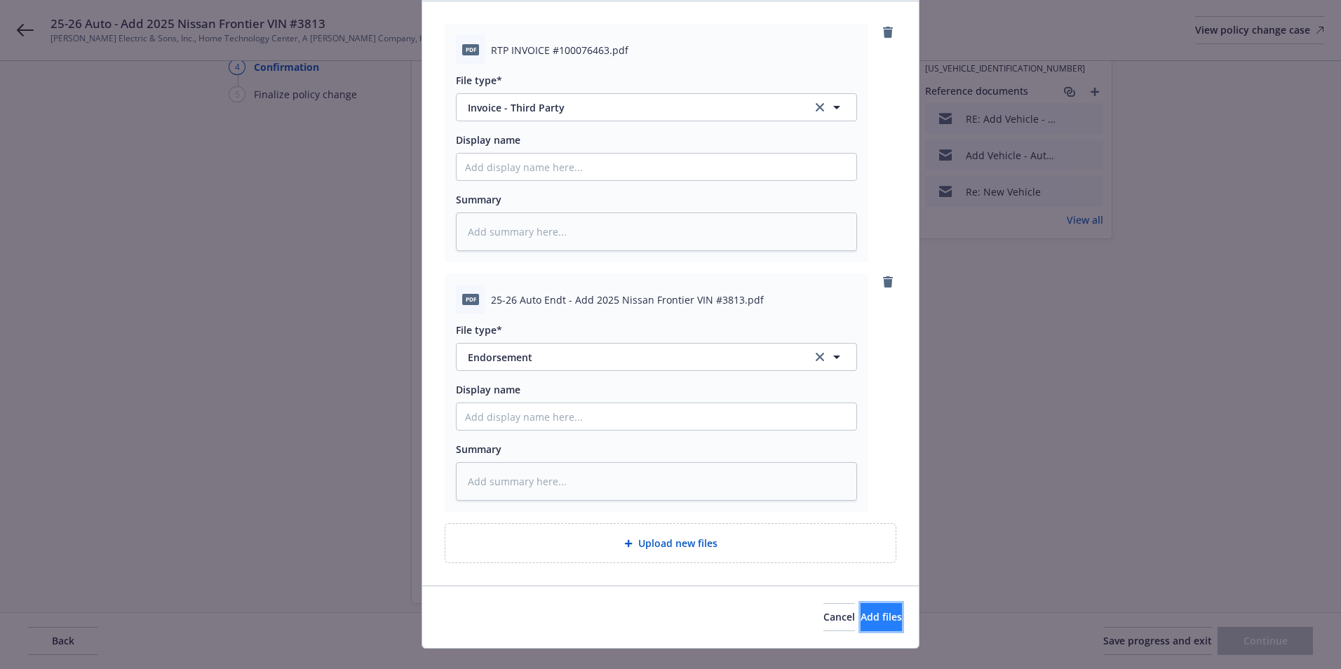
click at [861, 619] on span "Add files" at bounding box center [881, 616] width 41 height 13
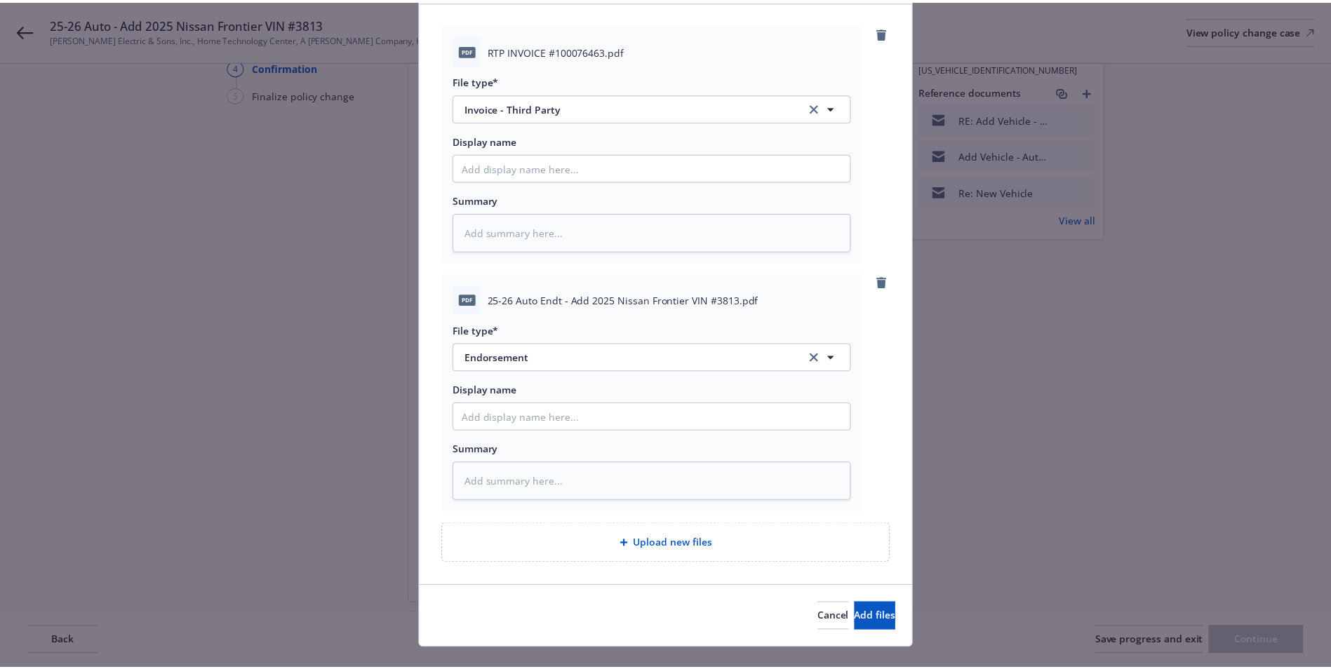
scroll to position [114, 0]
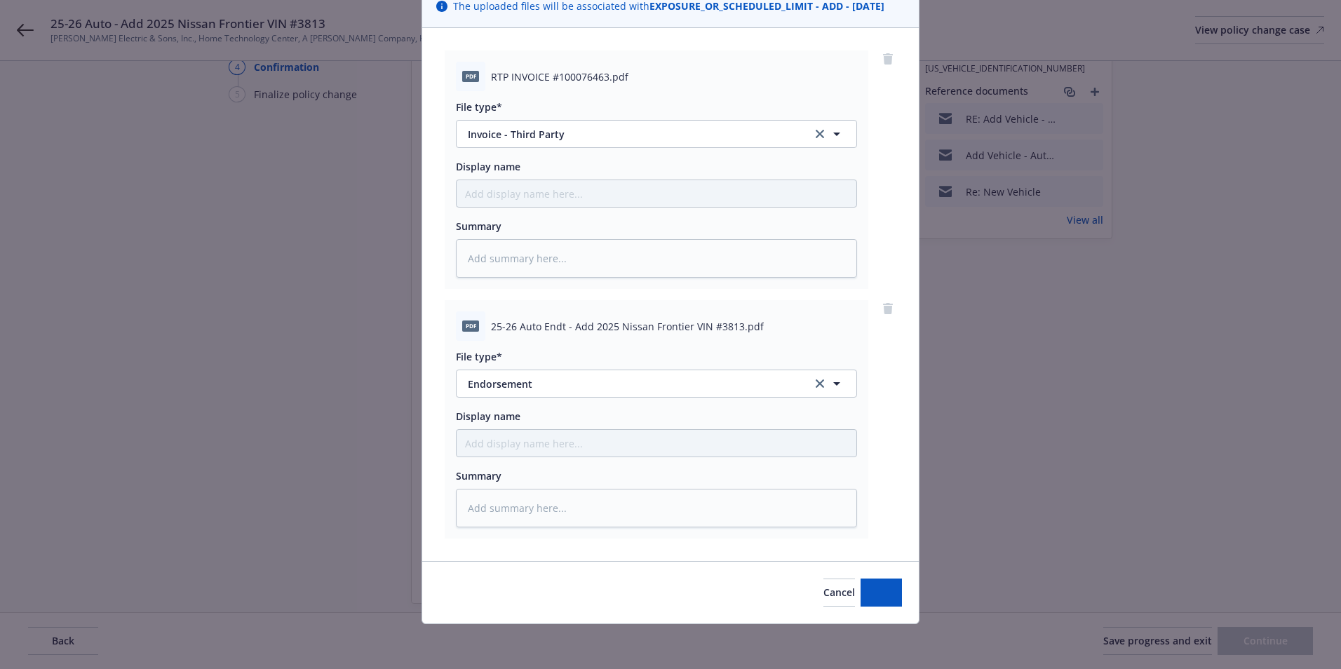
type textarea "x"
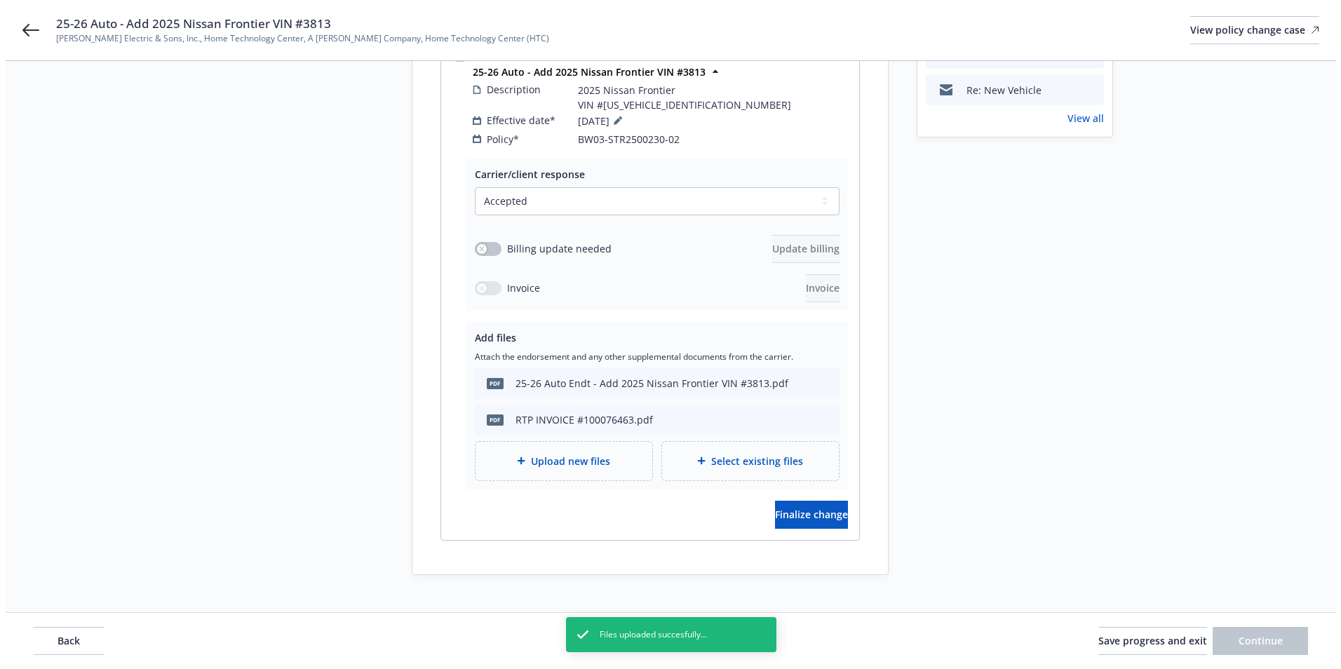
scroll to position [246, 0]
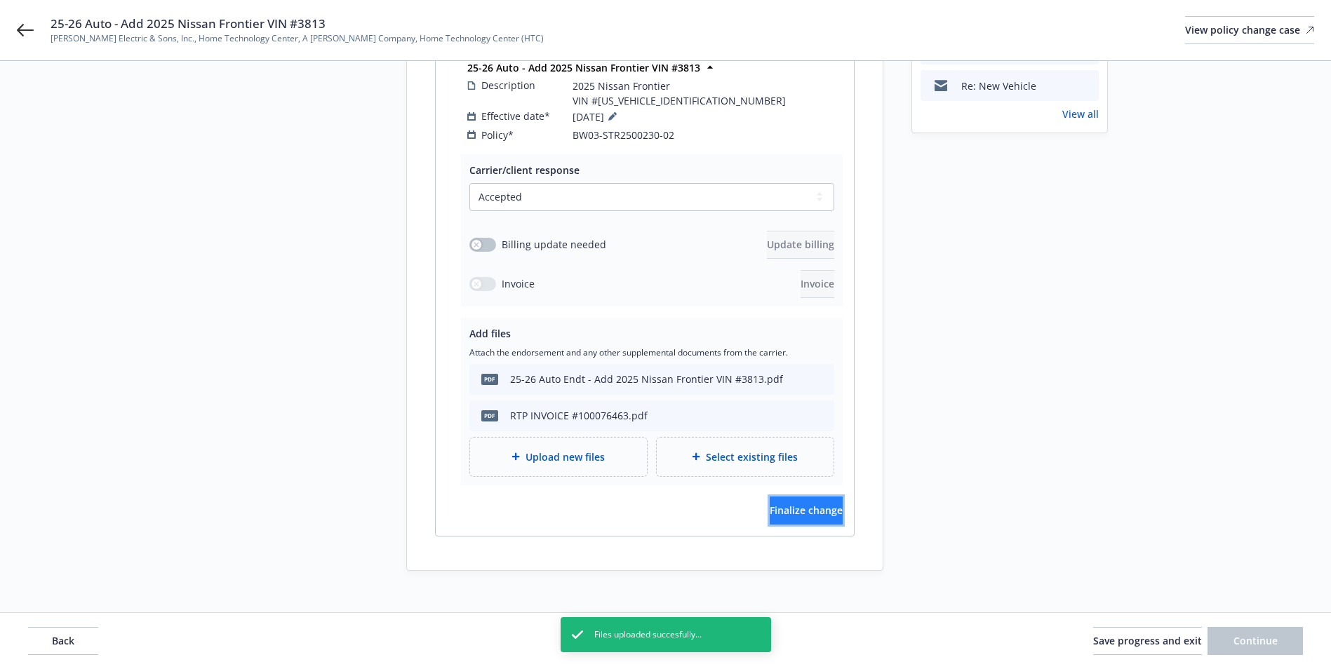
click at [775, 504] on span "Finalize change" at bounding box center [806, 510] width 73 height 13
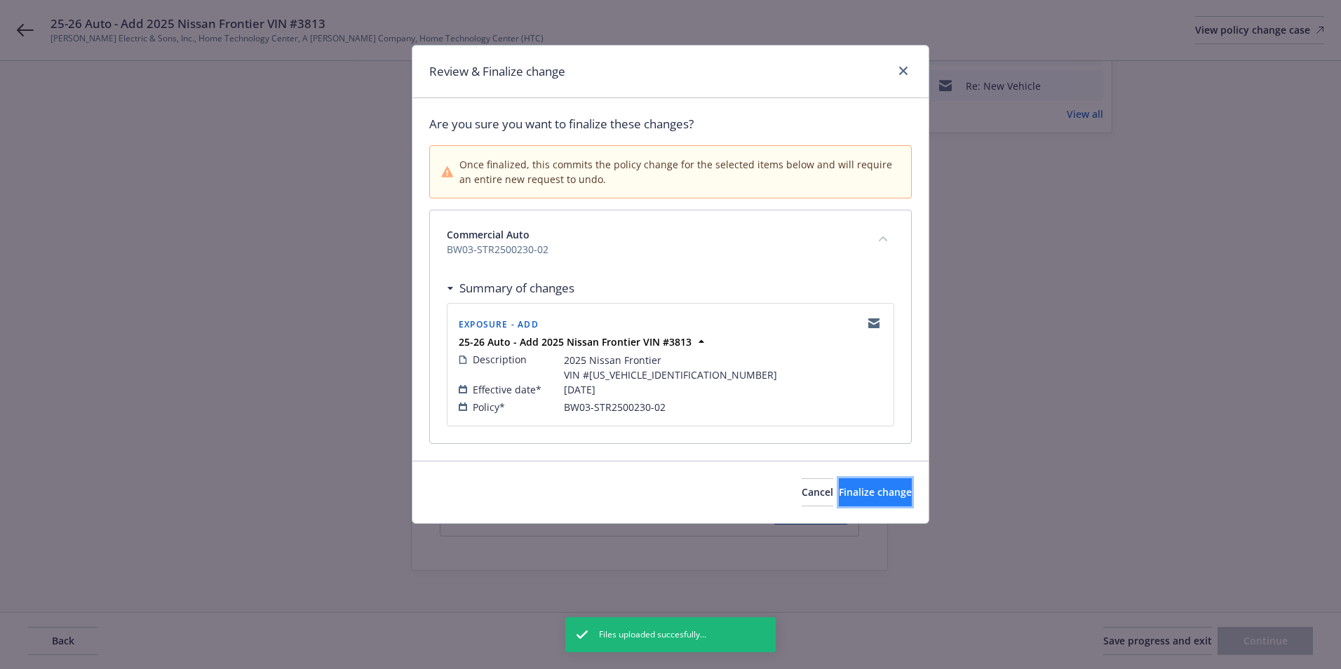
click at [839, 487] on span "Finalize change" at bounding box center [875, 491] width 73 height 13
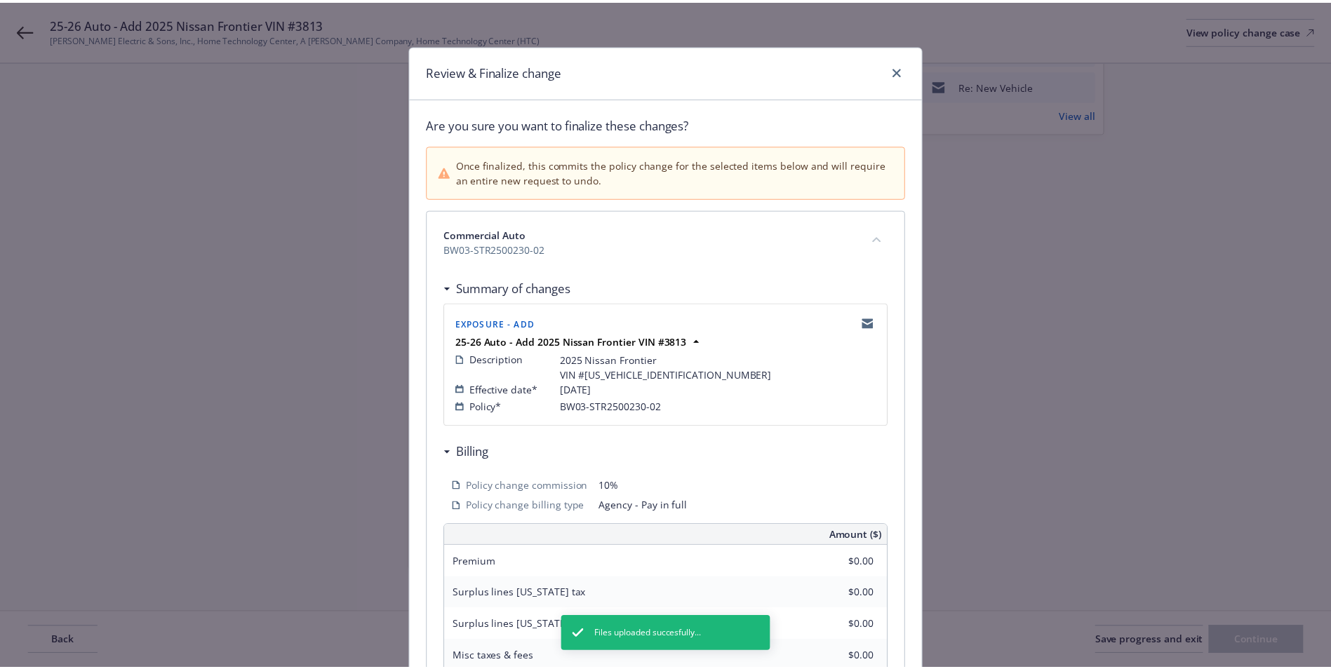
scroll to position [246, 0]
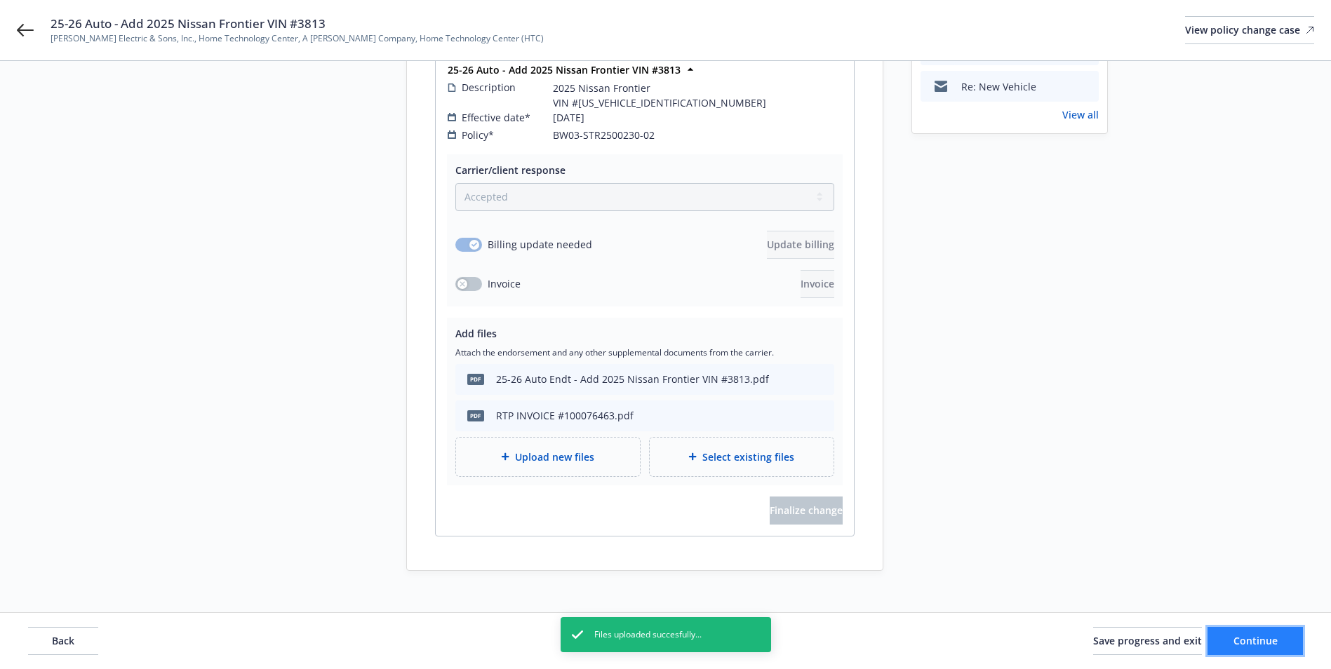
click at [1243, 634] on span "Continue" at bounding box center [1255, 640] width 44 height 13
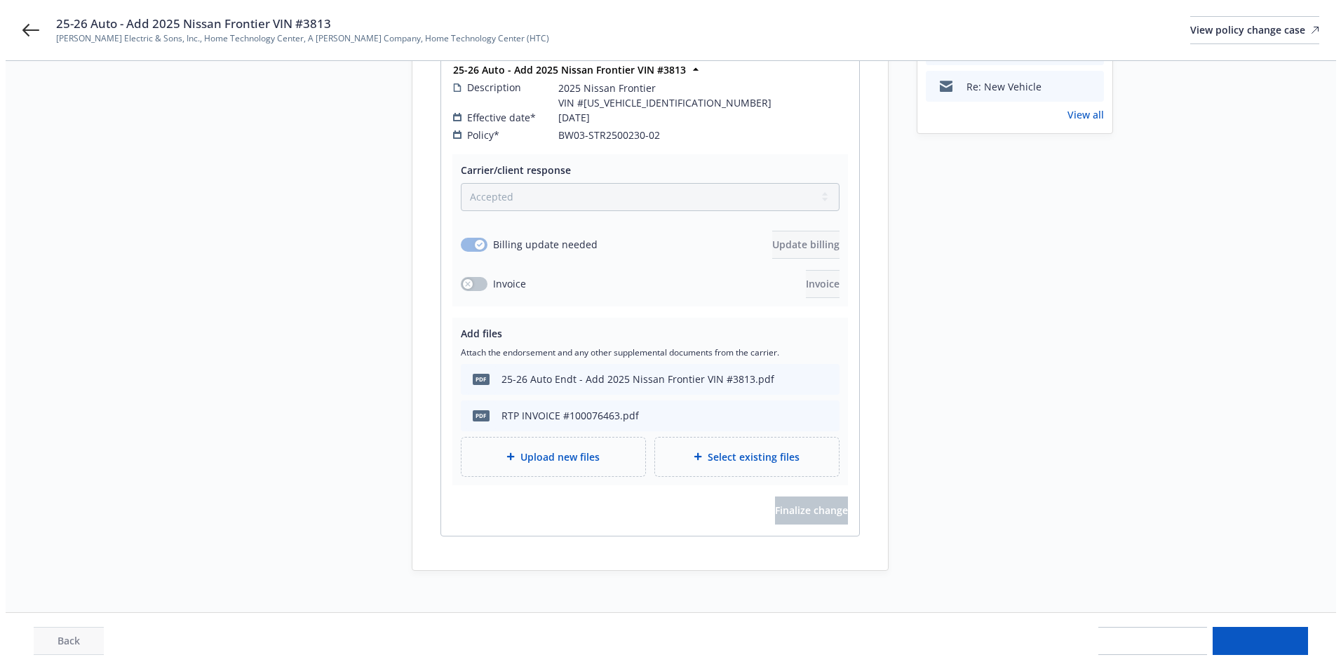
scroll to position [0, 0]
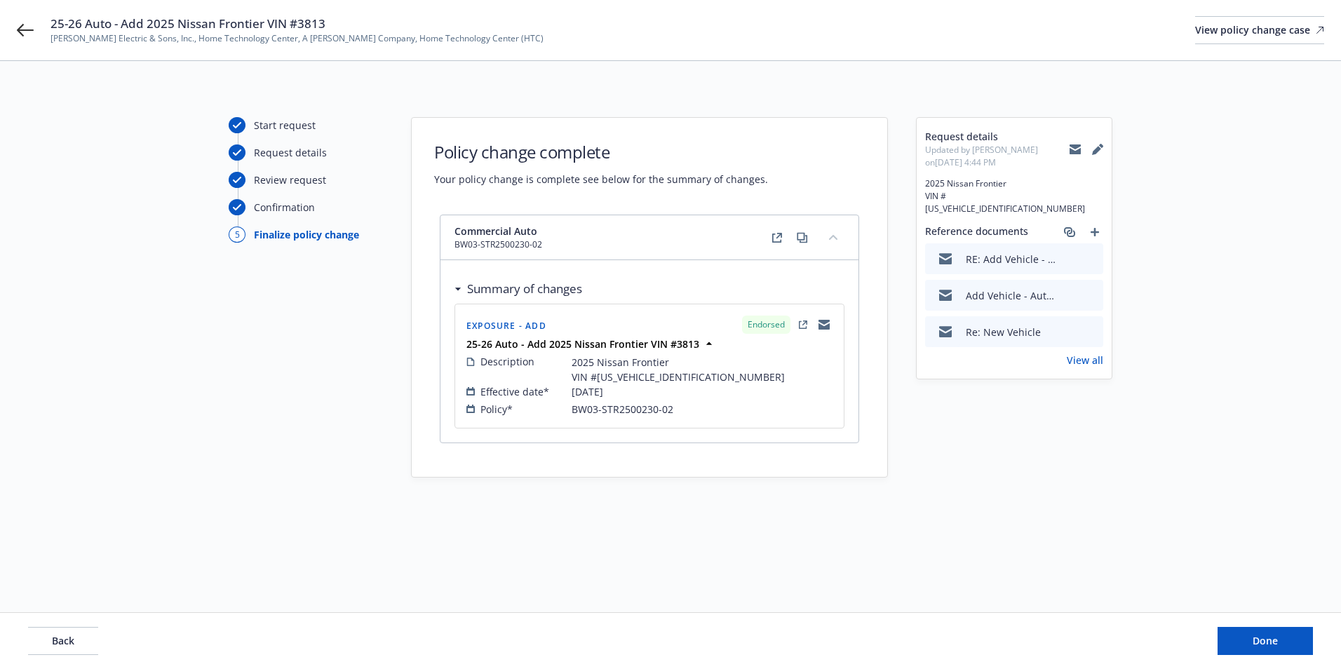
click at [1251, 626] on div "Back Done" at bounding box center [670, 641] width 1341 height 56
click at [1271, 659] on div "Back Done" at bounding box center [670, 641] width 1341 height 56
click at [1261, 636] on span "Done" at bounding box center [1265, 640] width 25 height 13
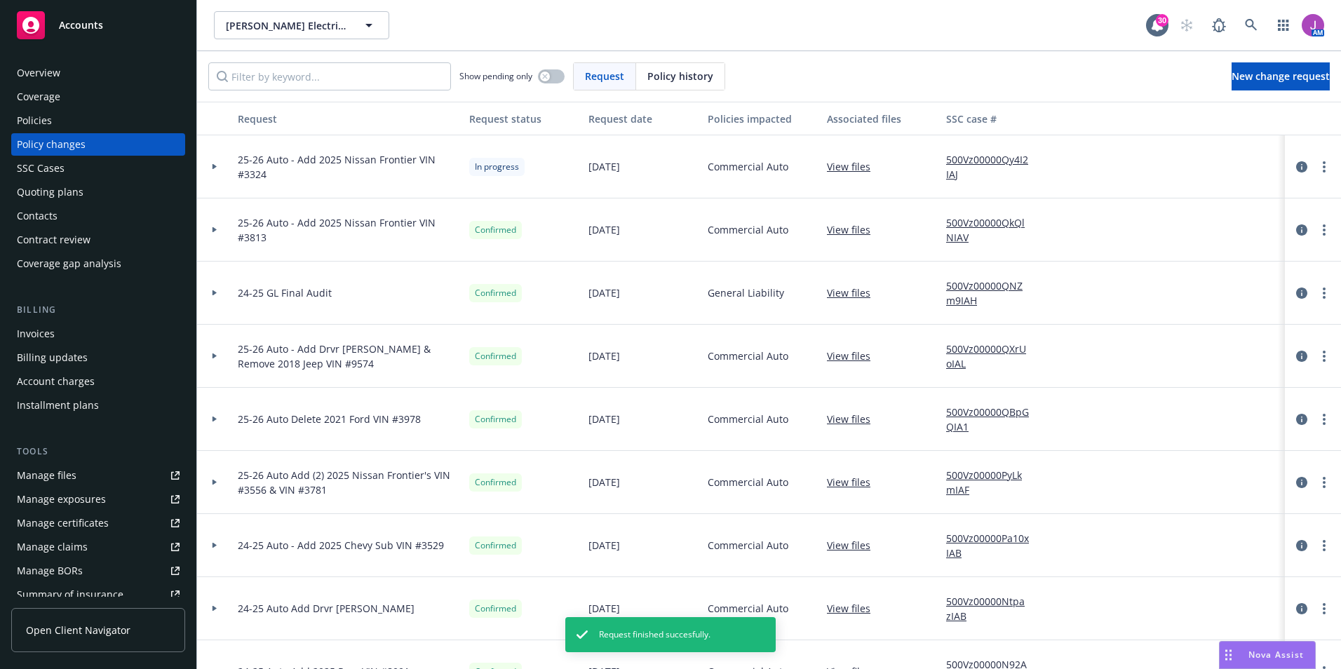
click at [39, 333] on div "Invoices" at bounding box center [36, 334] width 38 height 22
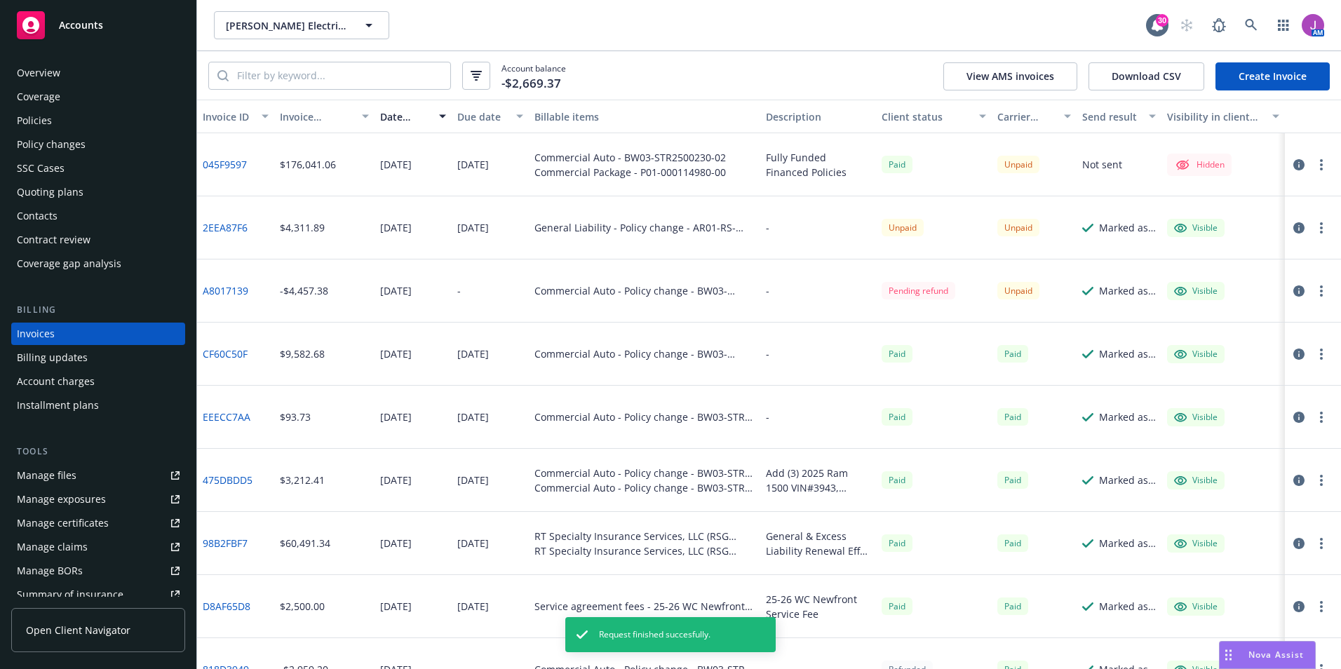
click at [1257, 79] on link "Create Invoice" at bounding box center [1273, 76] width 114 height 28
